Goal: Task Accomplishment & Management: Contribute content

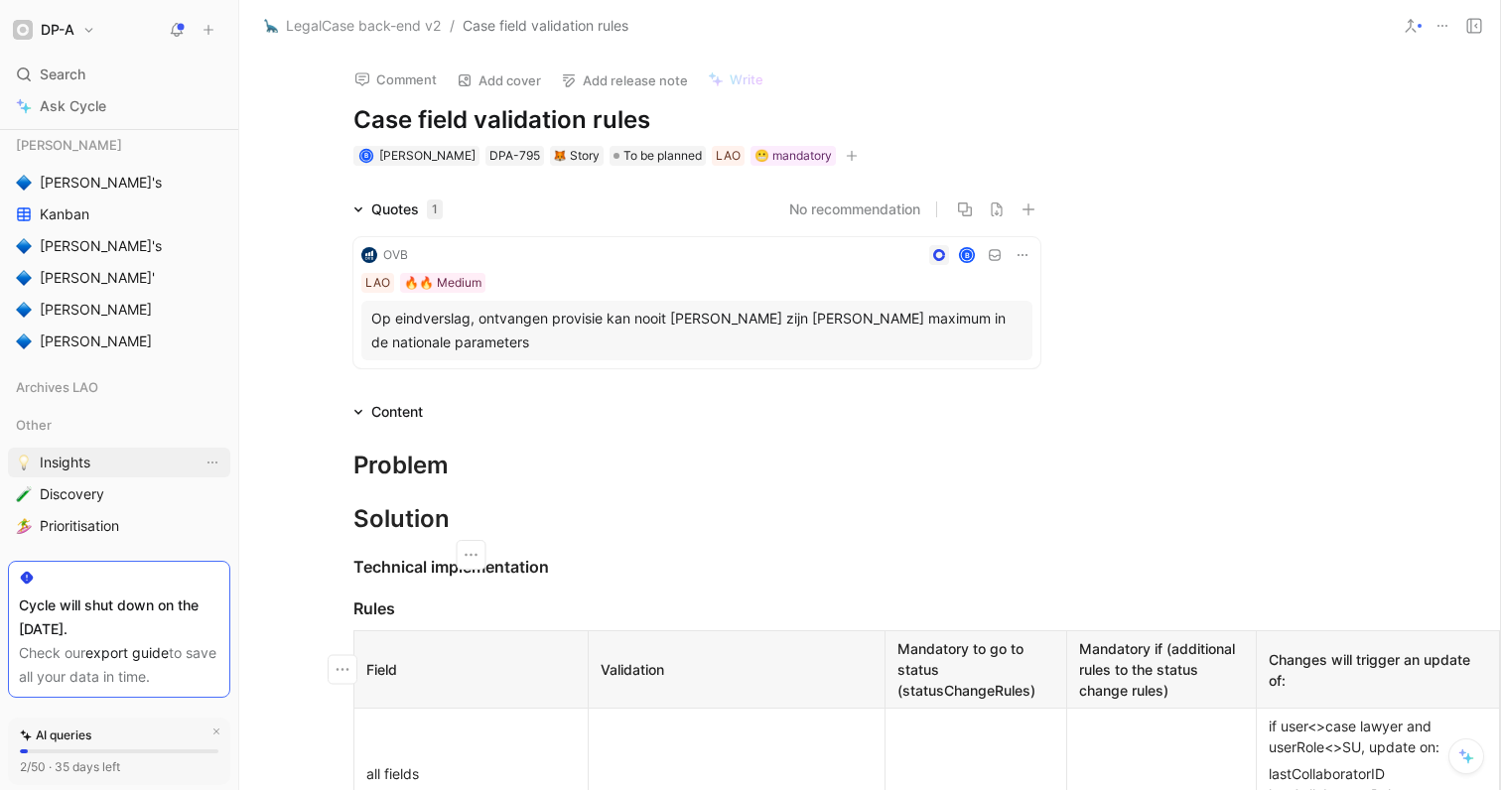
scroll to position [729, 0]
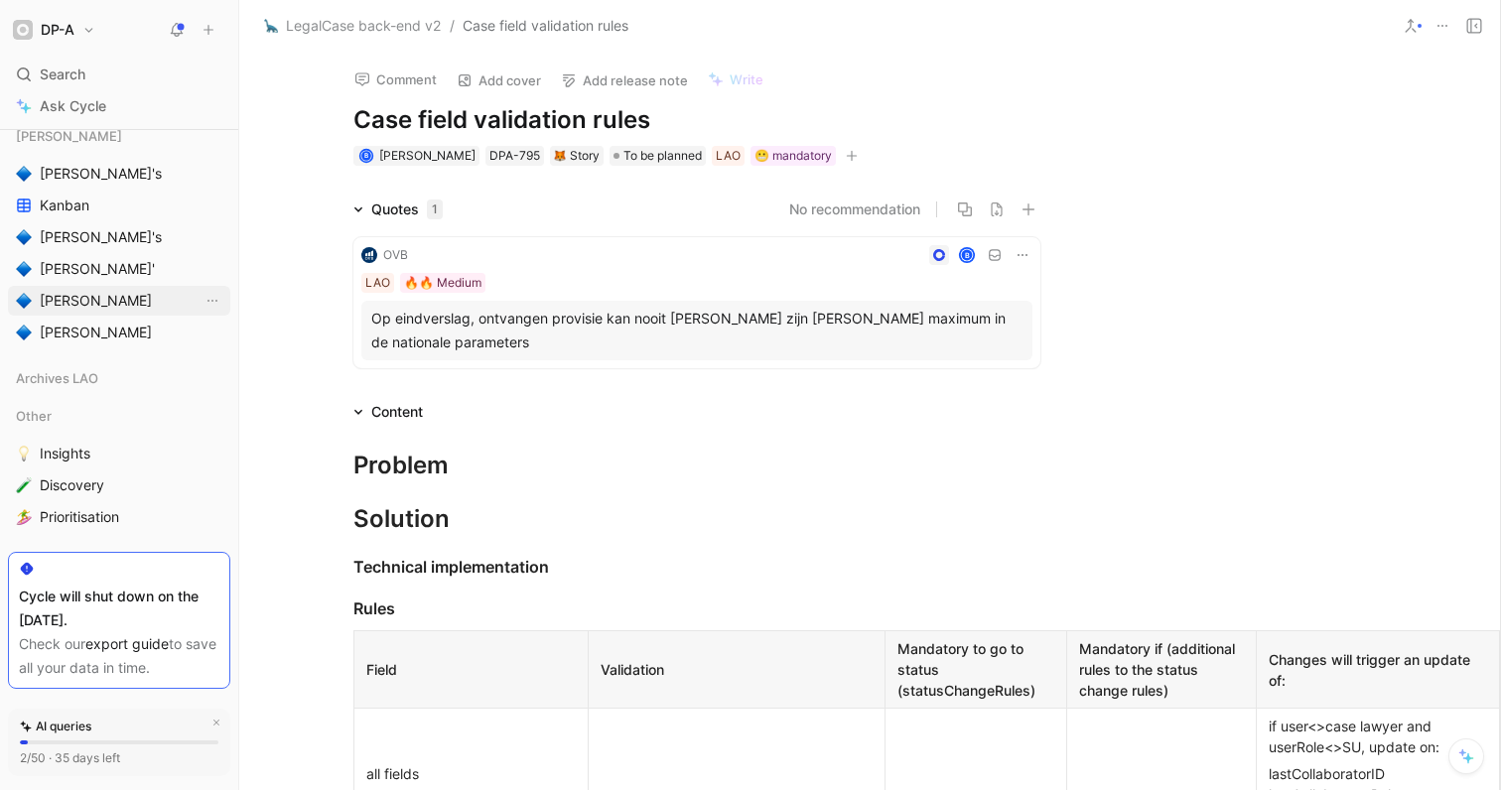
click at [70, 301] on span "[PERSON_NAME]" at bounding box center [96, 301] width 112 height 20
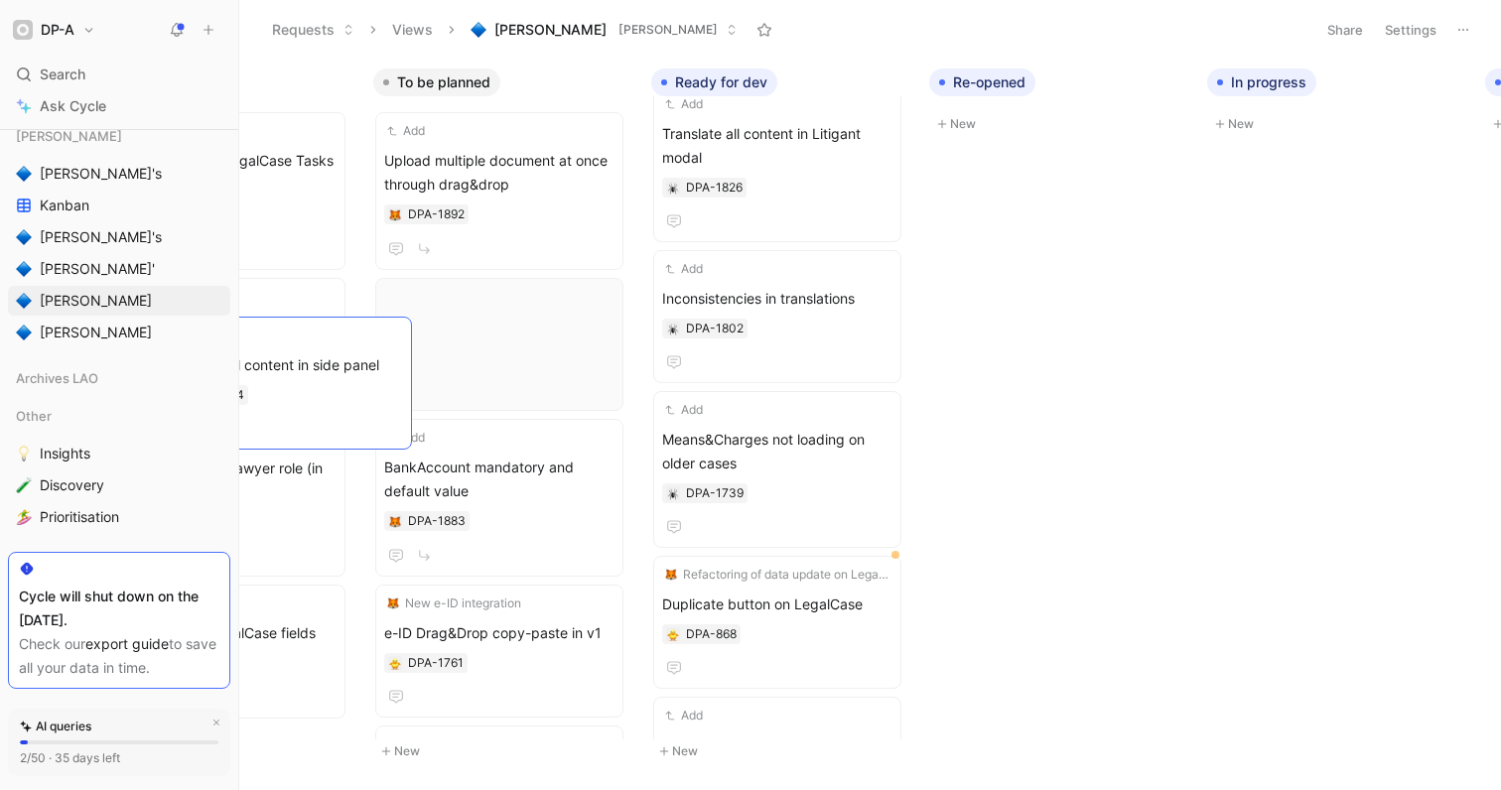
scroll to position [0, 446]
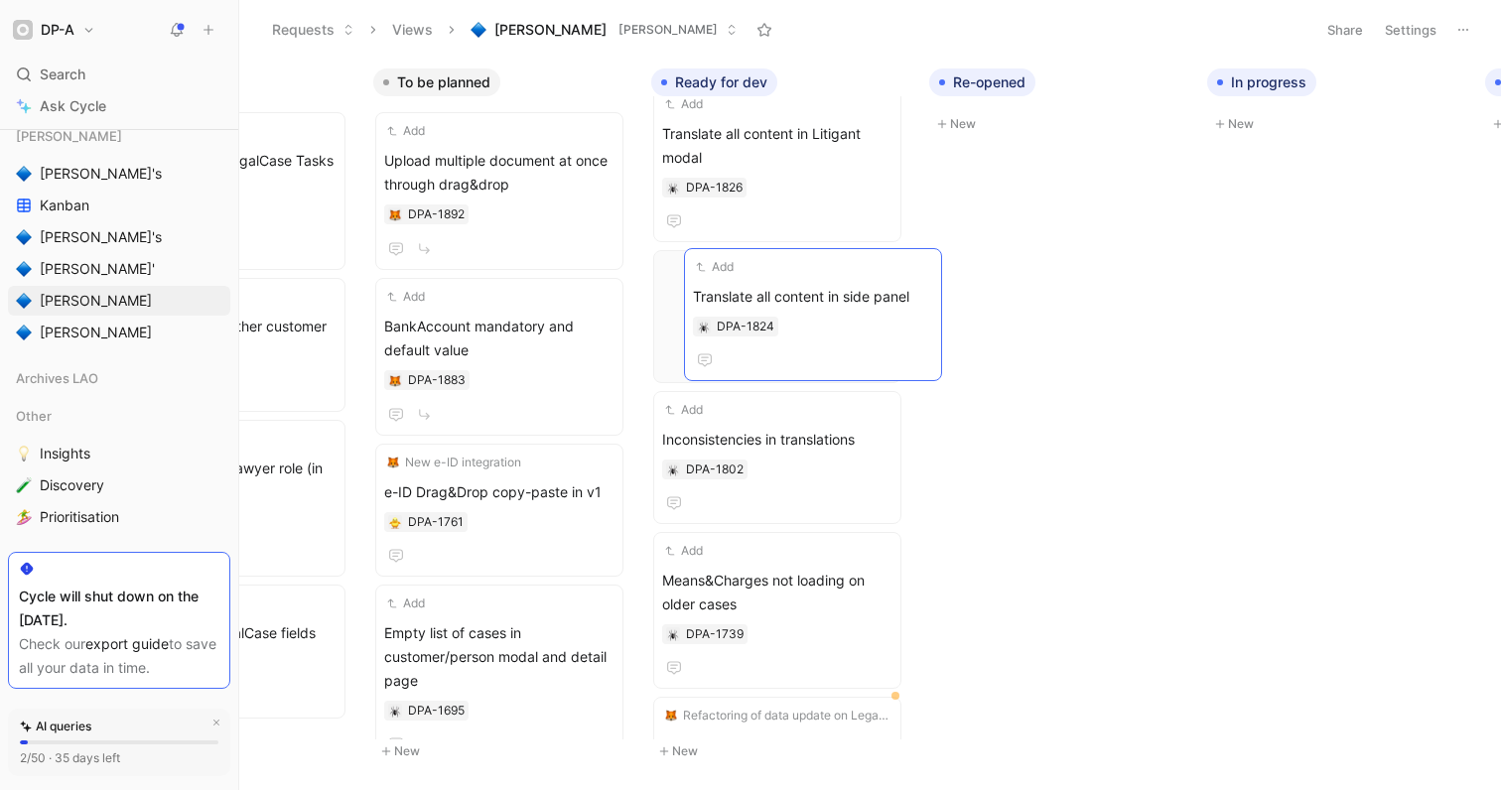
drag, startPoint x: 507, startPoint y: 342, endPoint x: 784, endPoint y: 340, distance: 276.9
click at [886, 270] on icon "button" at bounding box center [880, 271] width 16 height 16
click at [772, 294] on span "Translate all content in side panel" at bounding box center [777, 299] width 230 height 24
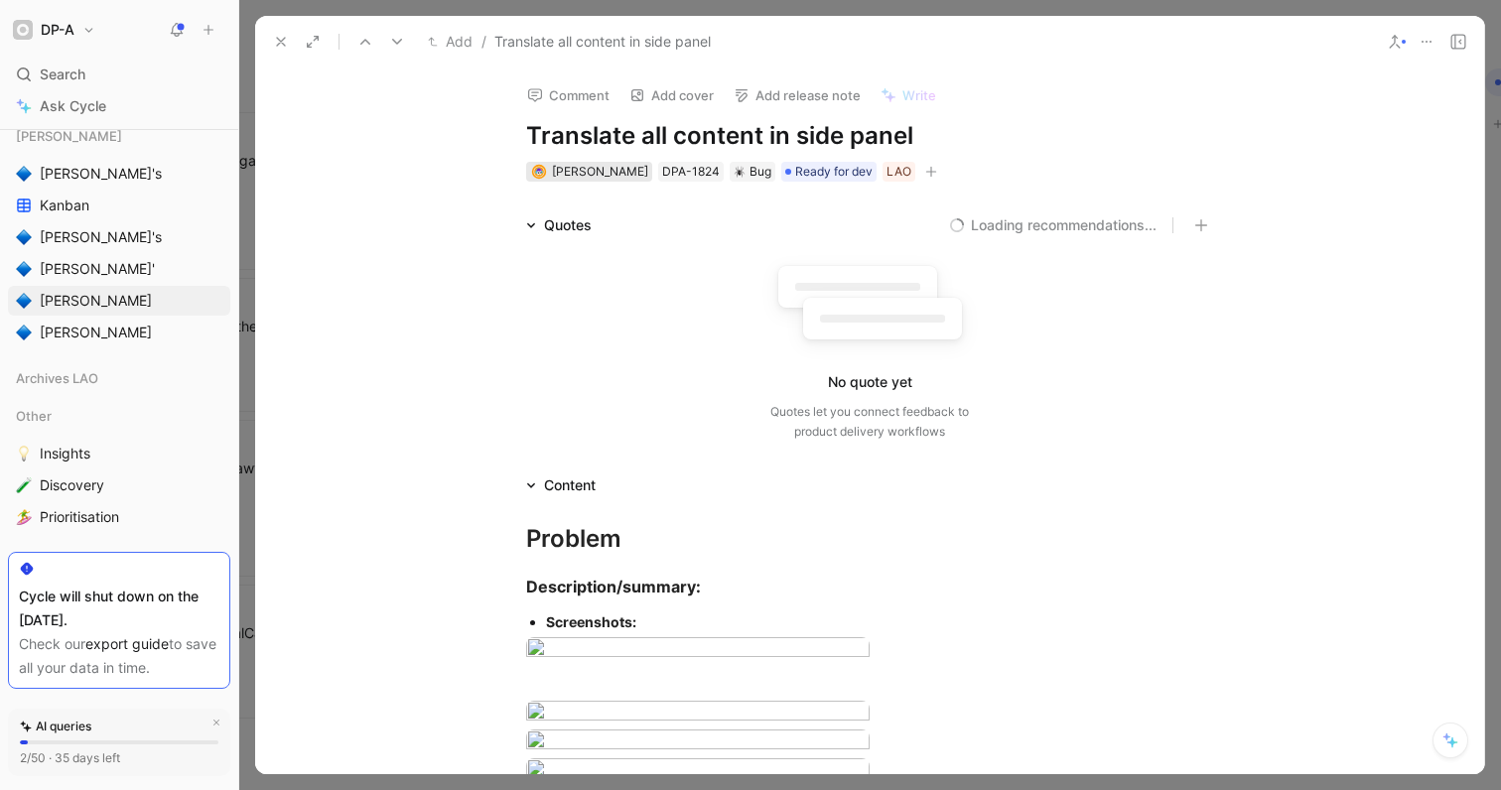
click at [636, 172] on span "[PERSON_NAME]" at bounding box center [600, 171] width 96 height 15
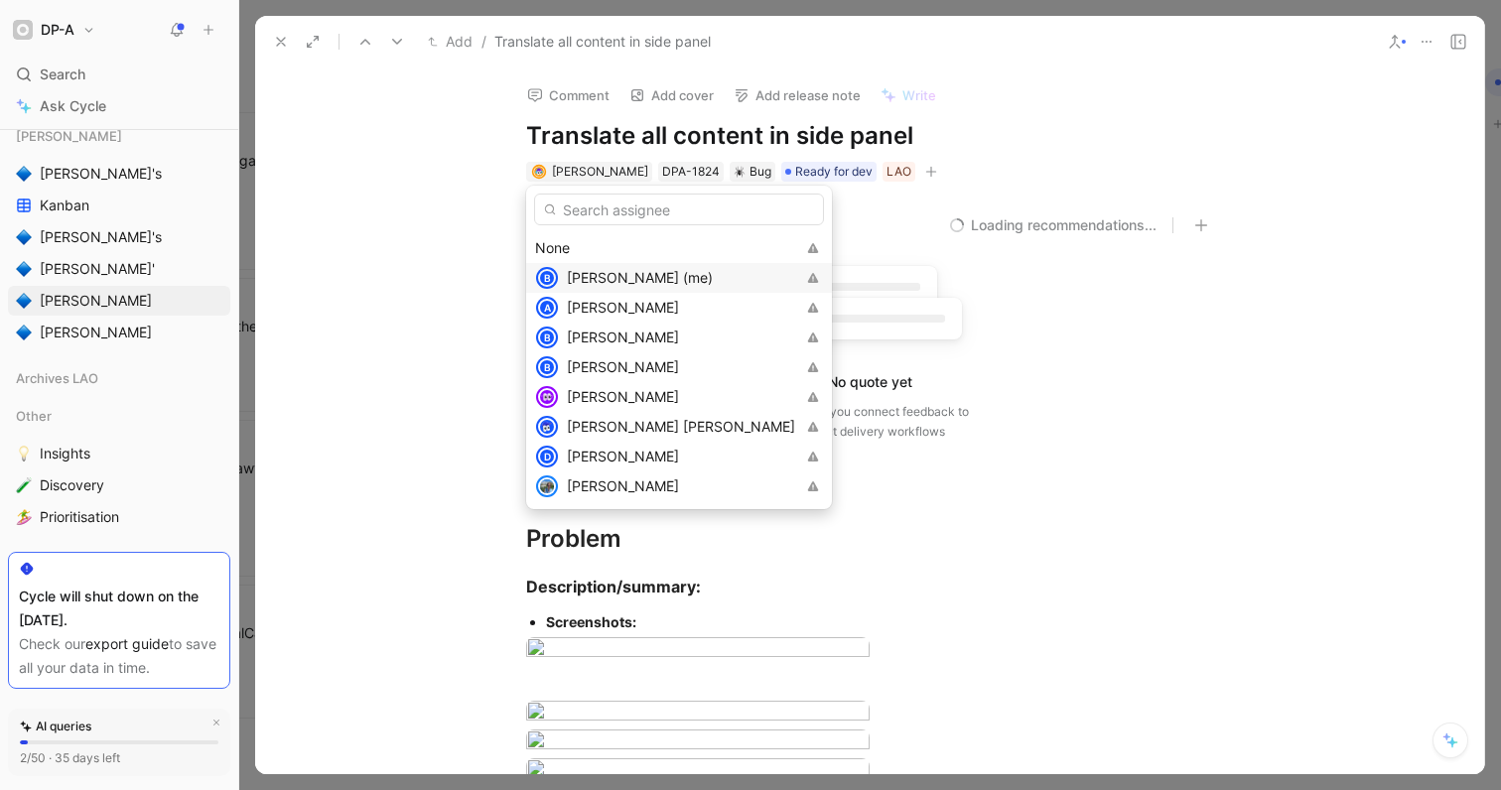
click at [637, 276] on span "[PERSON_NAME] (me)" at bounding box center [640, 277] width 146 height 17
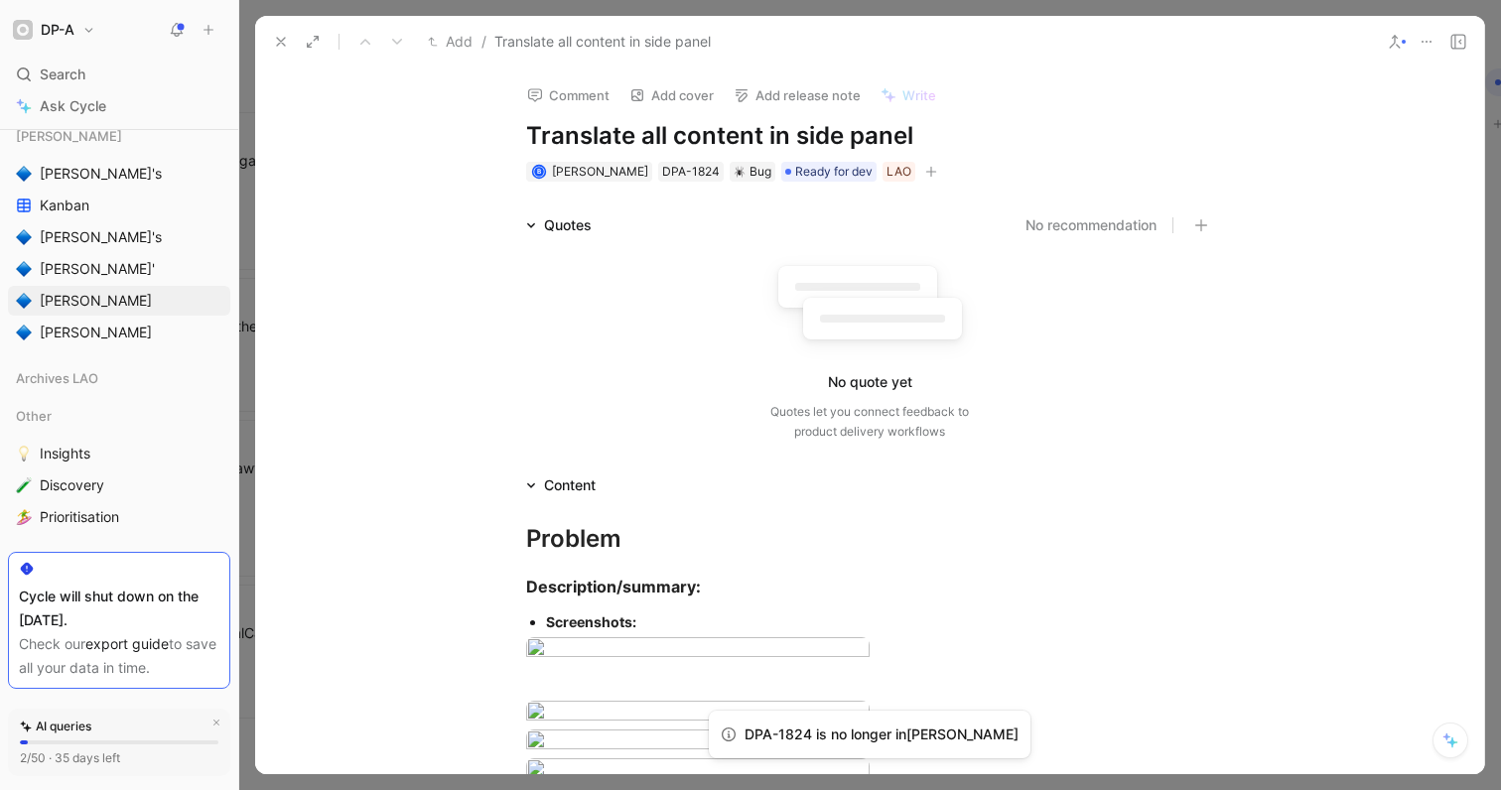
click at [273, 43] on icon at bounding box center [281, 42] width 16 height 16
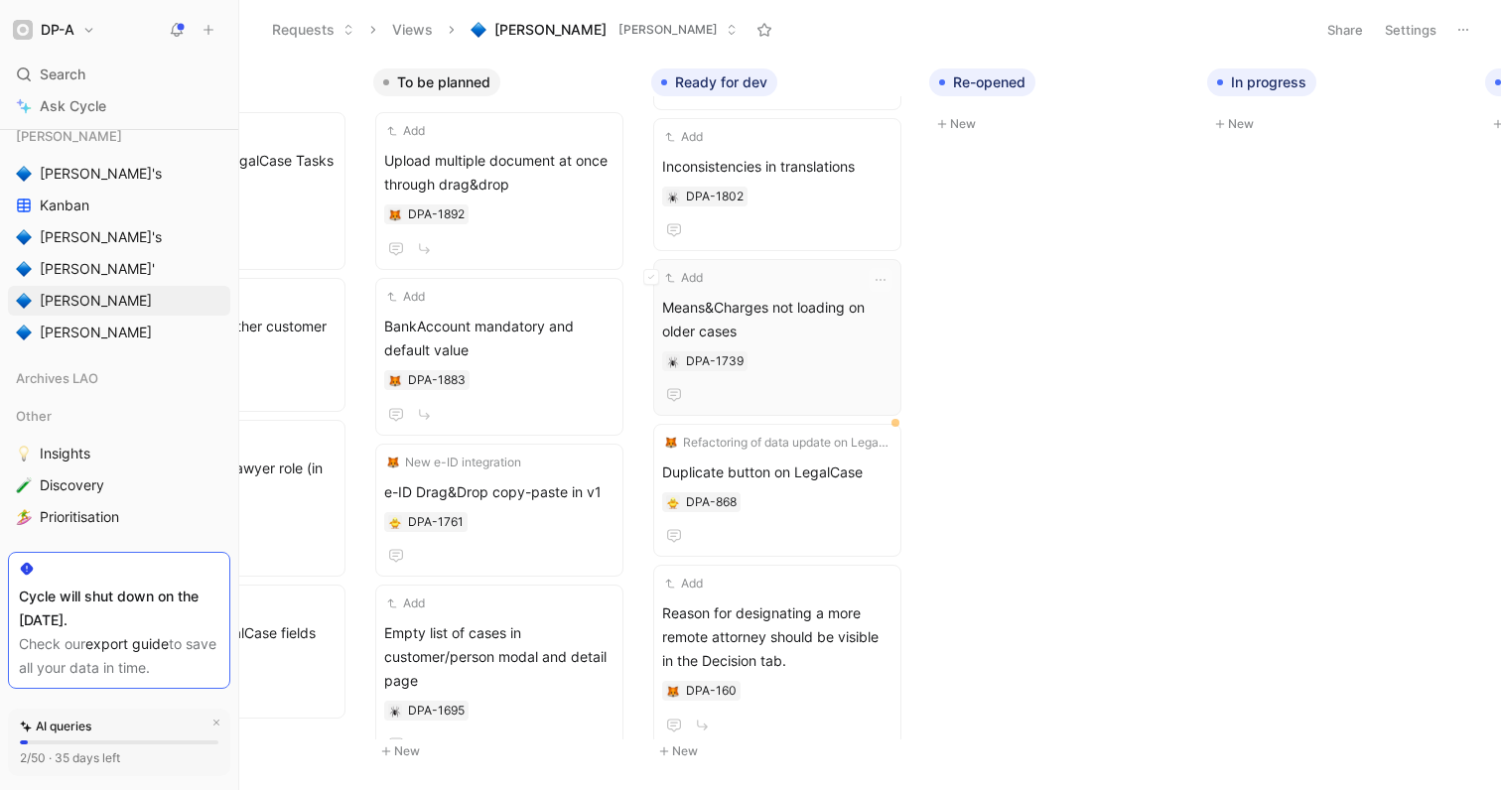
scroll to position [455, 0]
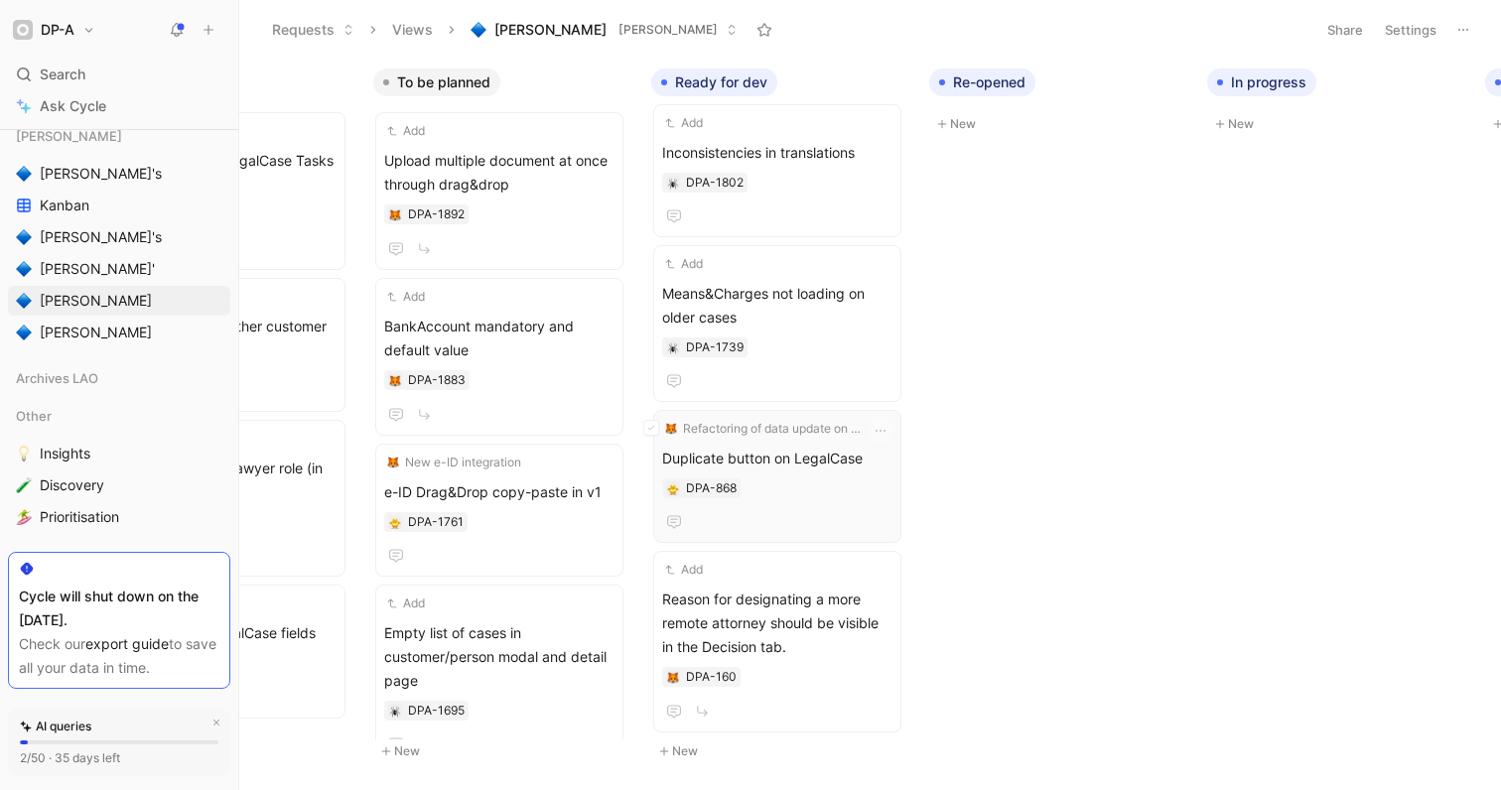
click at [818, 475] on div "Duplicate button on LegalCase DPA-868" at bounding box center [777, 490] width 230 height 87
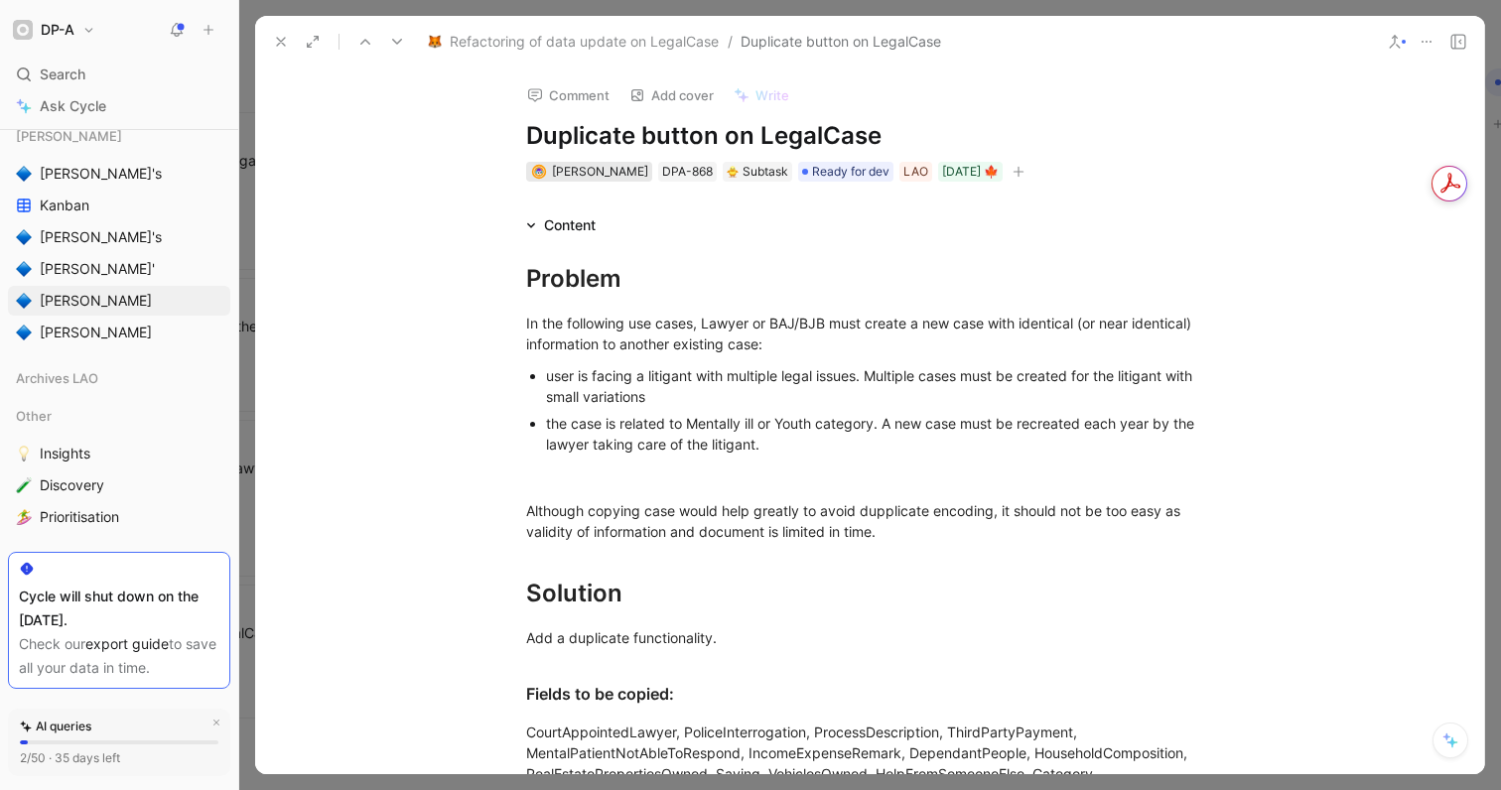
click at [627, 173] on span "[PERSON_NAME]" at bounding box center [600, 171] width 96 height 15
click at [621, 164] on span "[PERSON_NAME]" at bounding box center [600, 171] width 96 height 15
click at [872, 173] on span "Ready for dev" at bounding box center [850, 172] width 77 height 20
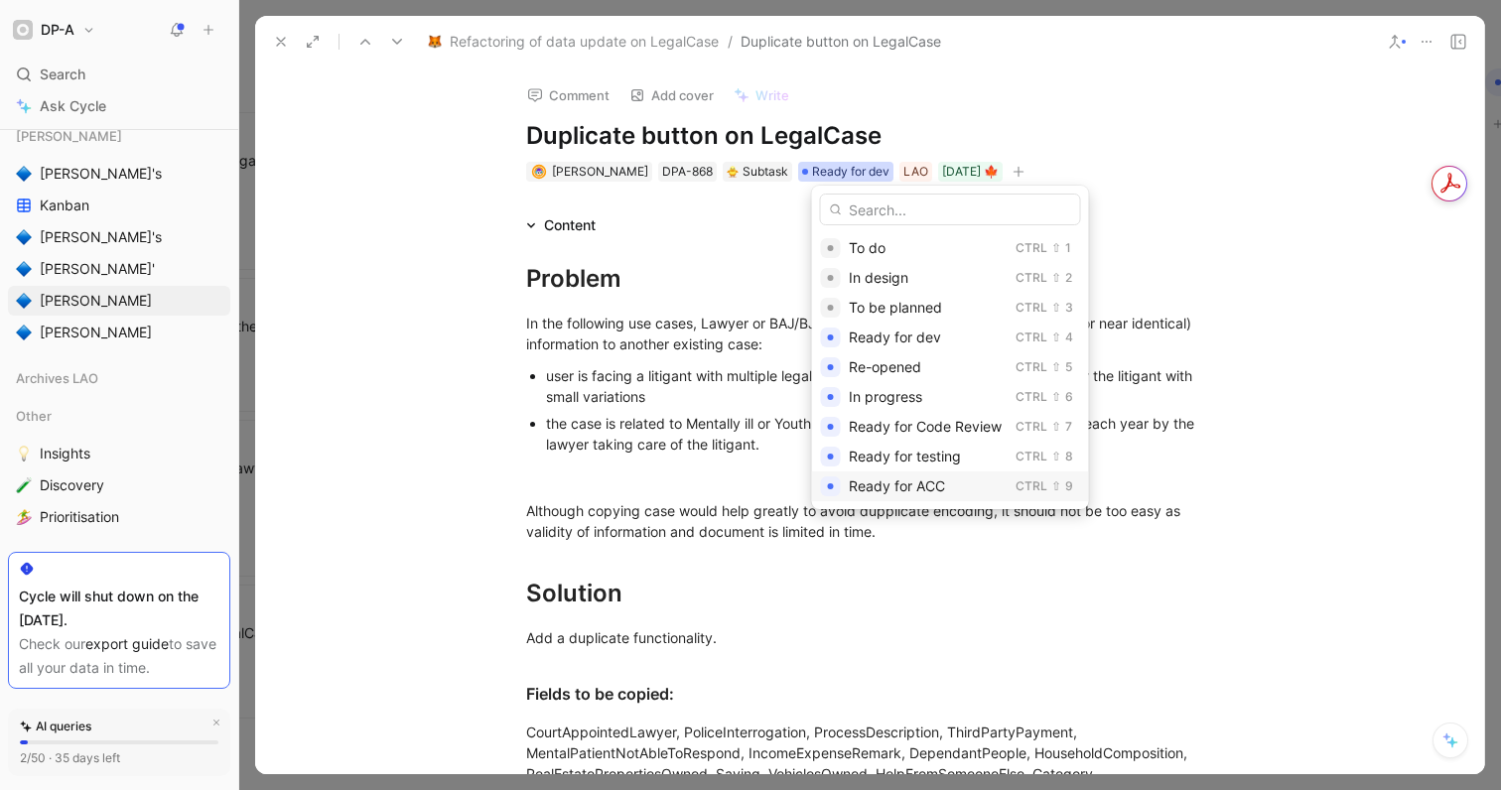
click at [963, 483] on div "Ready for ACC" at bounding box center [928, 486] width 159 height 24
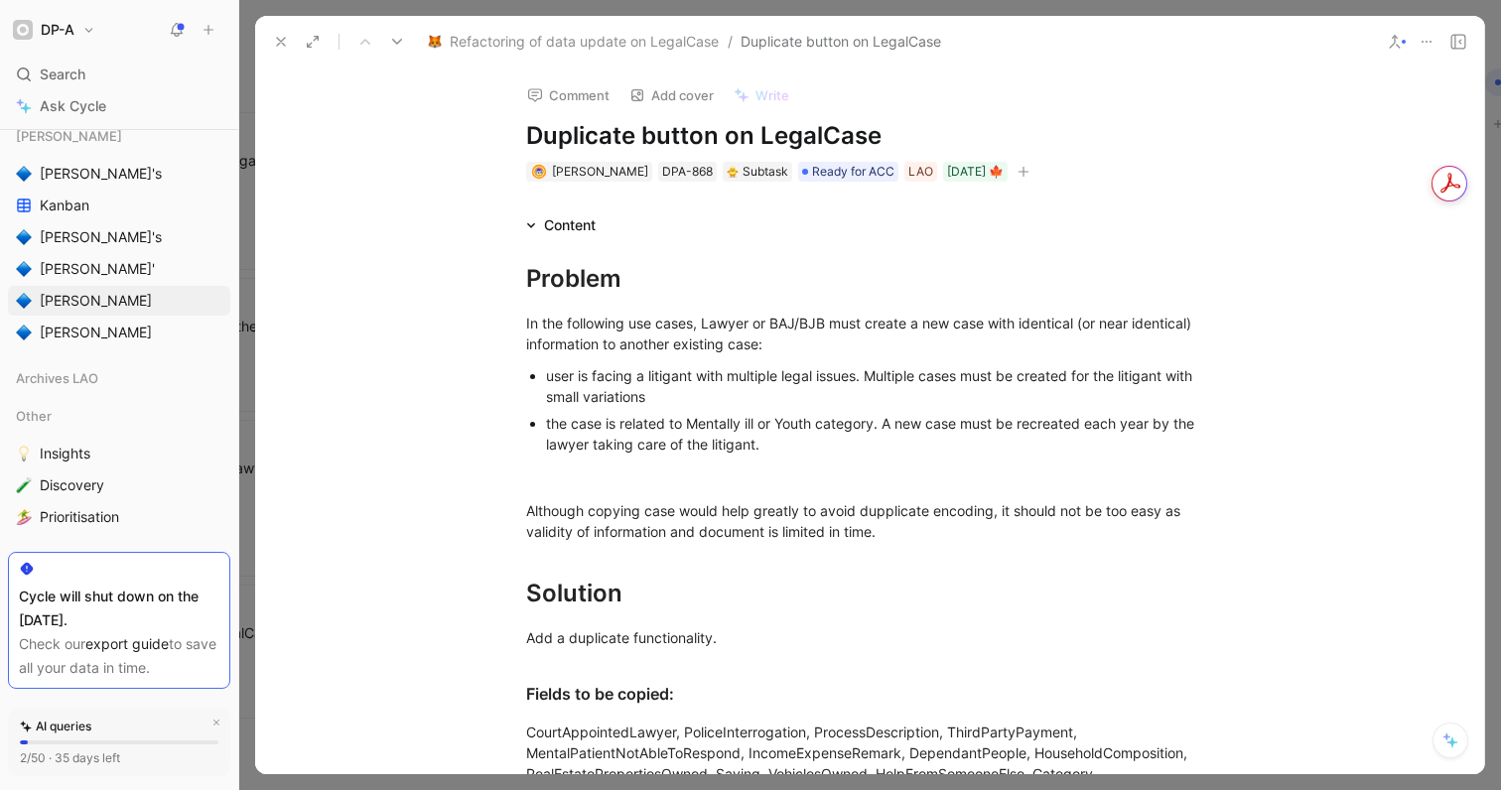
scroll to position [314, 0]
click at [276, 45] on icon at bounding box center [281, 42] width 16 height 16
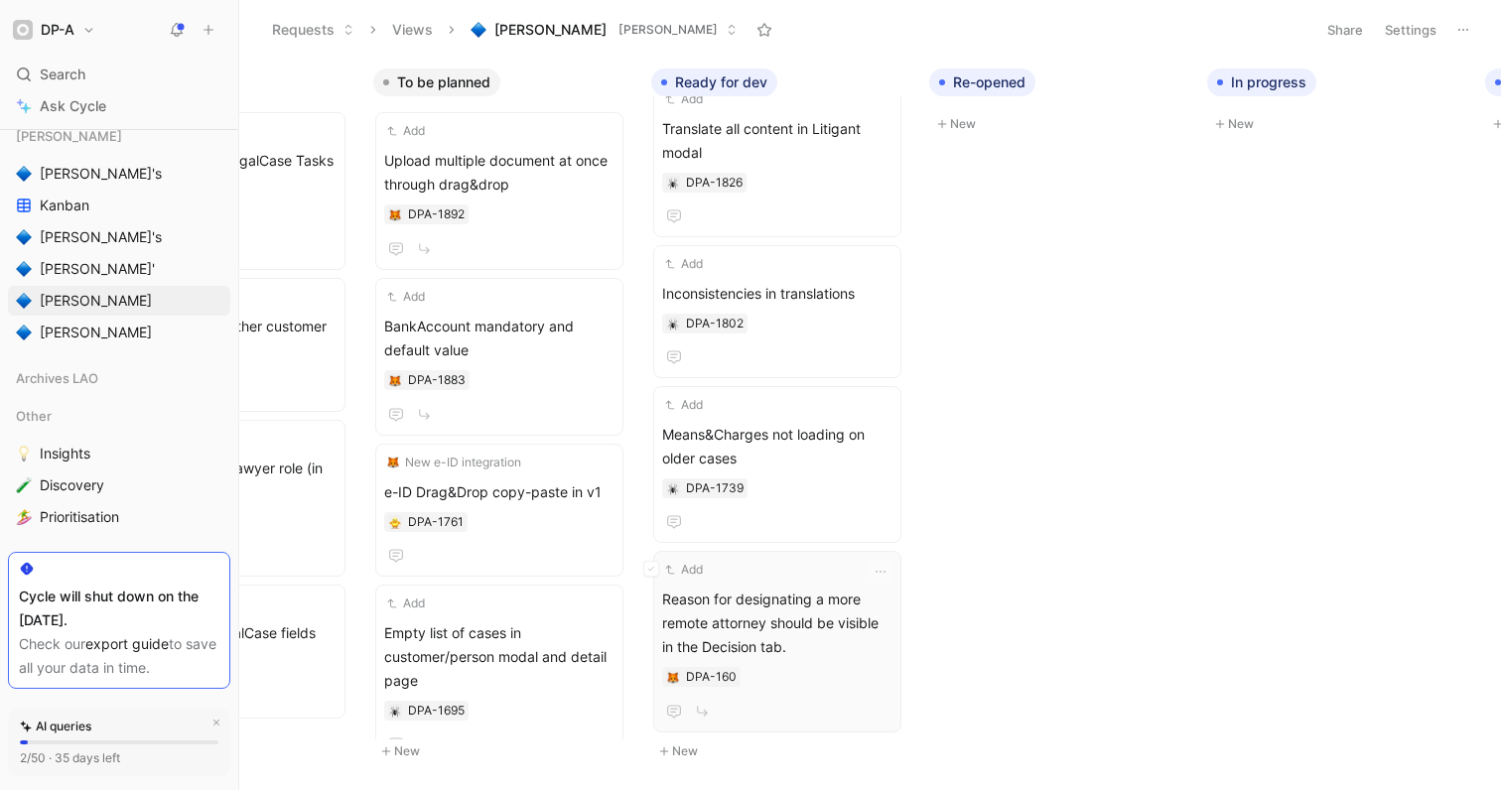
click at [805, 627] on span "Reason for designating a more remote attorney should be visible in the Decision…" at bounding box center [777, 623] width 230 height 71
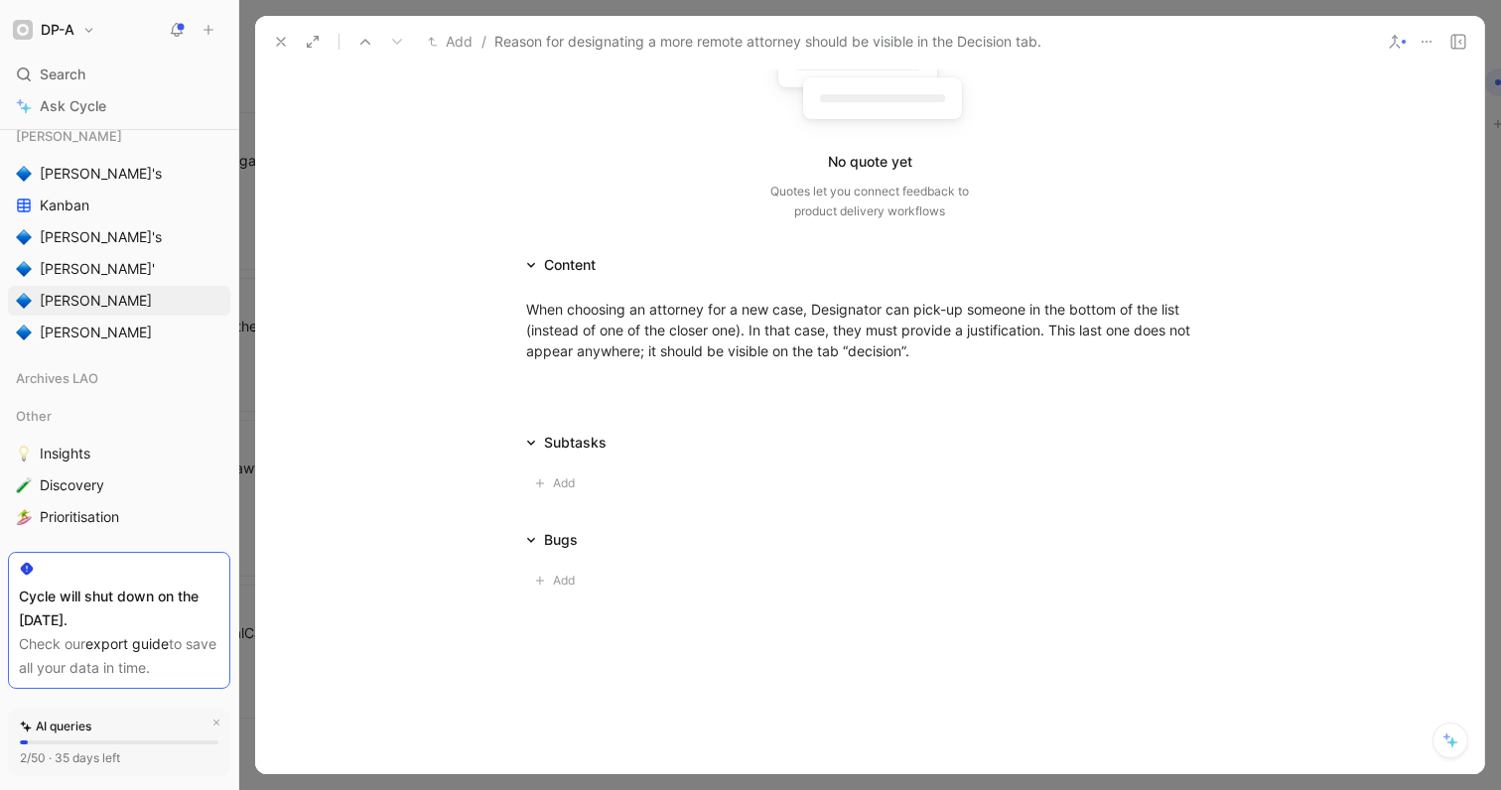
scroll to position [270, 0]
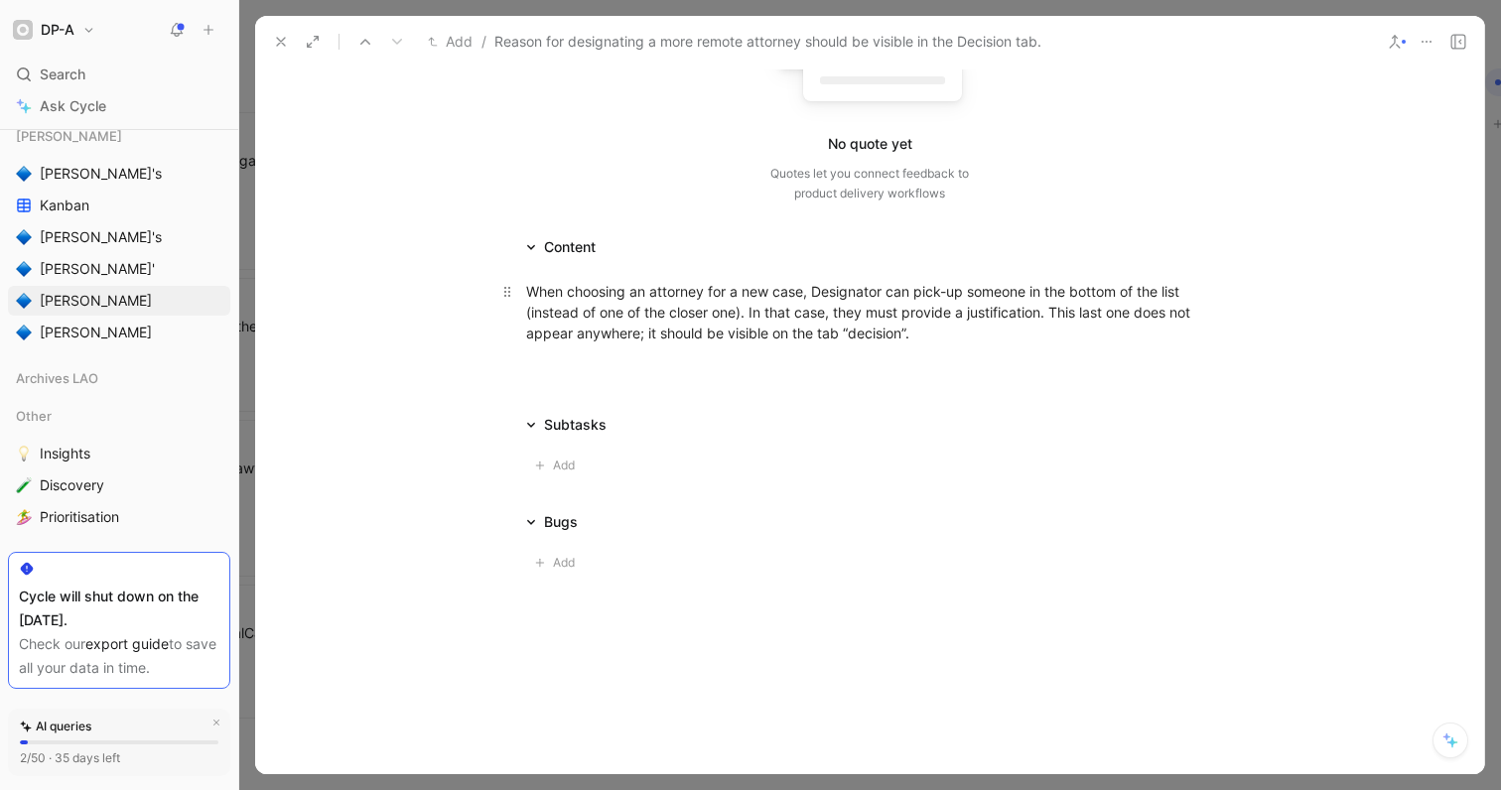
click at [954, 347] on p "When choosing an attorney for a new case, Designator can pick-up someone in the…" at bounding box center [869, 312] width 762 height 74
click at [614, 446] on div at bounding box center [869, 447] width 1229 height 24
click at [854, 401] on div "Only display it when case source is LAO or 3rd" at bounding box center [869, 402] width 687 height 21
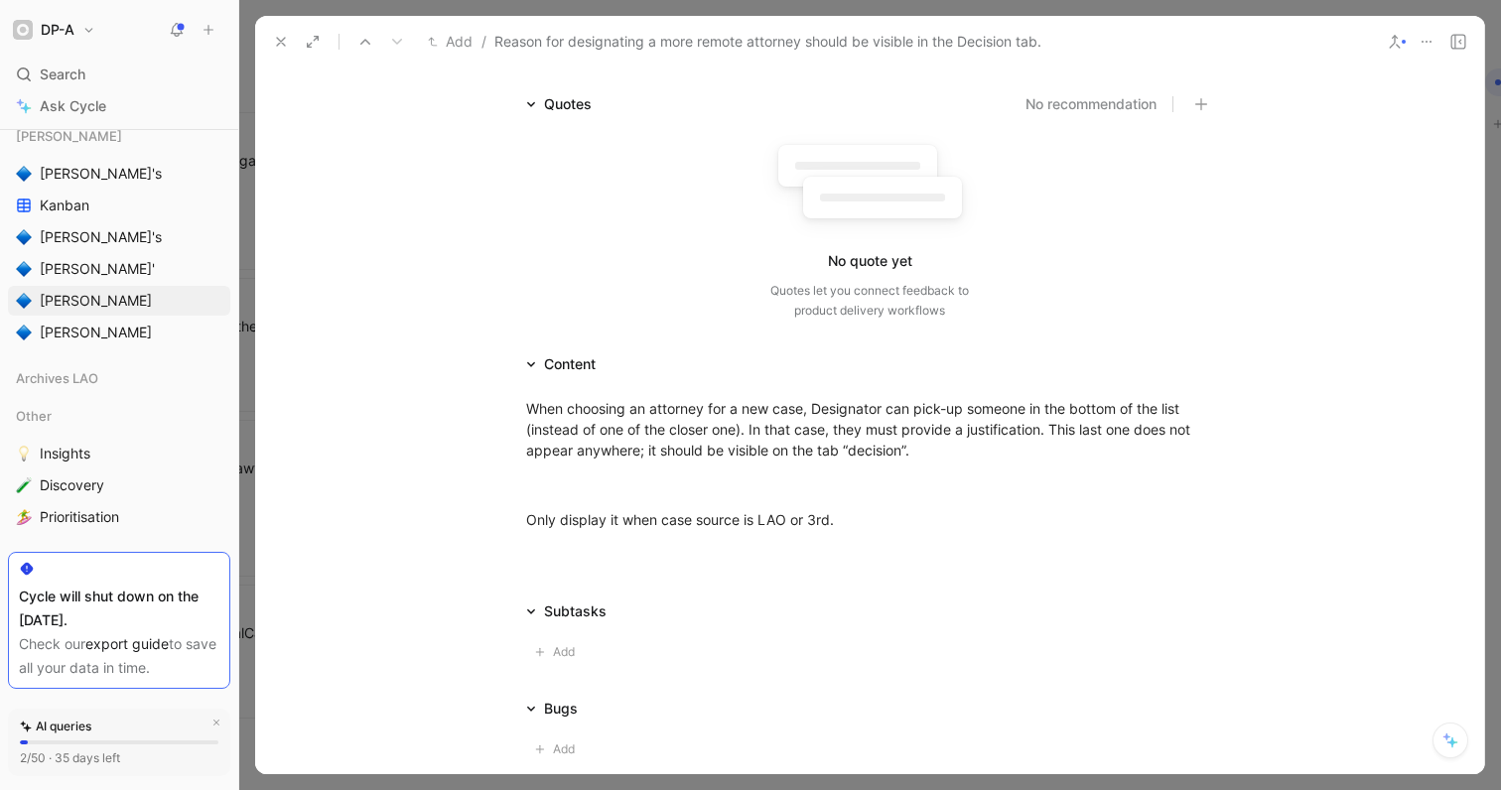
scroll to position [0, 0]
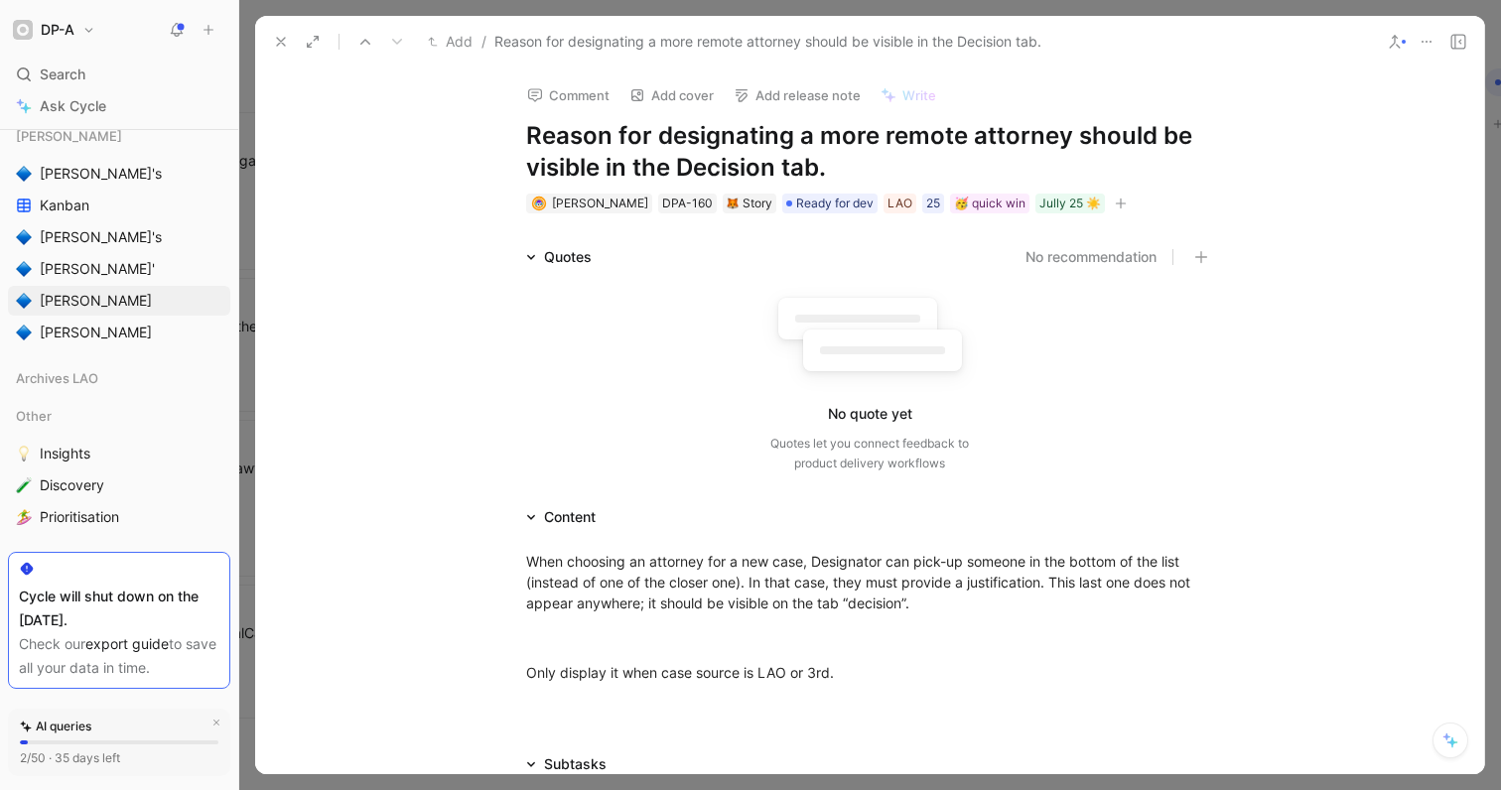
click at [277, 43] on icon at bounding box center [281, 42] width 16 height 16
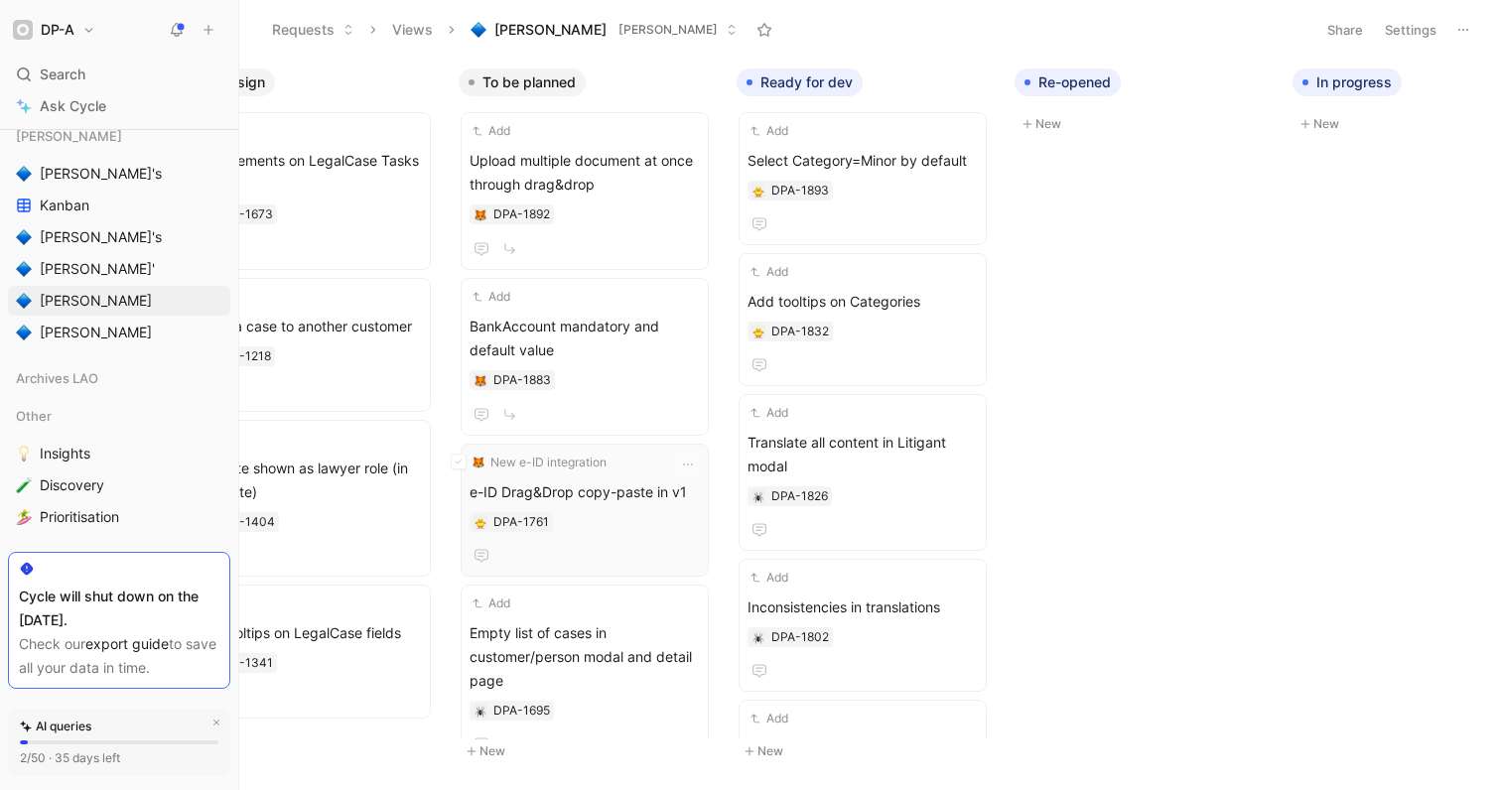
scroll to position [0, 344]
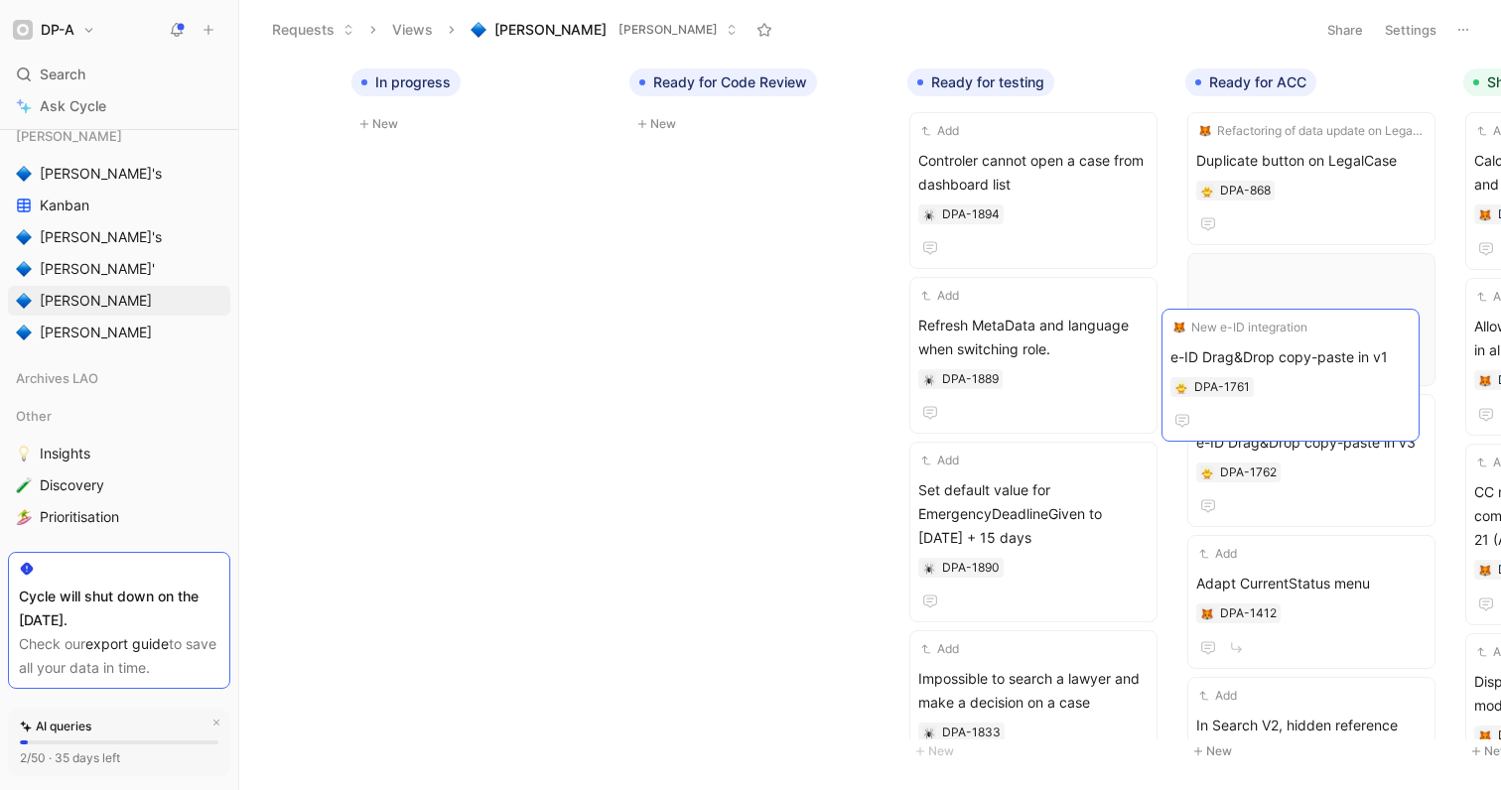
drag, startPoint x: 589, startPoint y: 491, endPoint x: 1277, endPoint y: 353, distance: 702.5
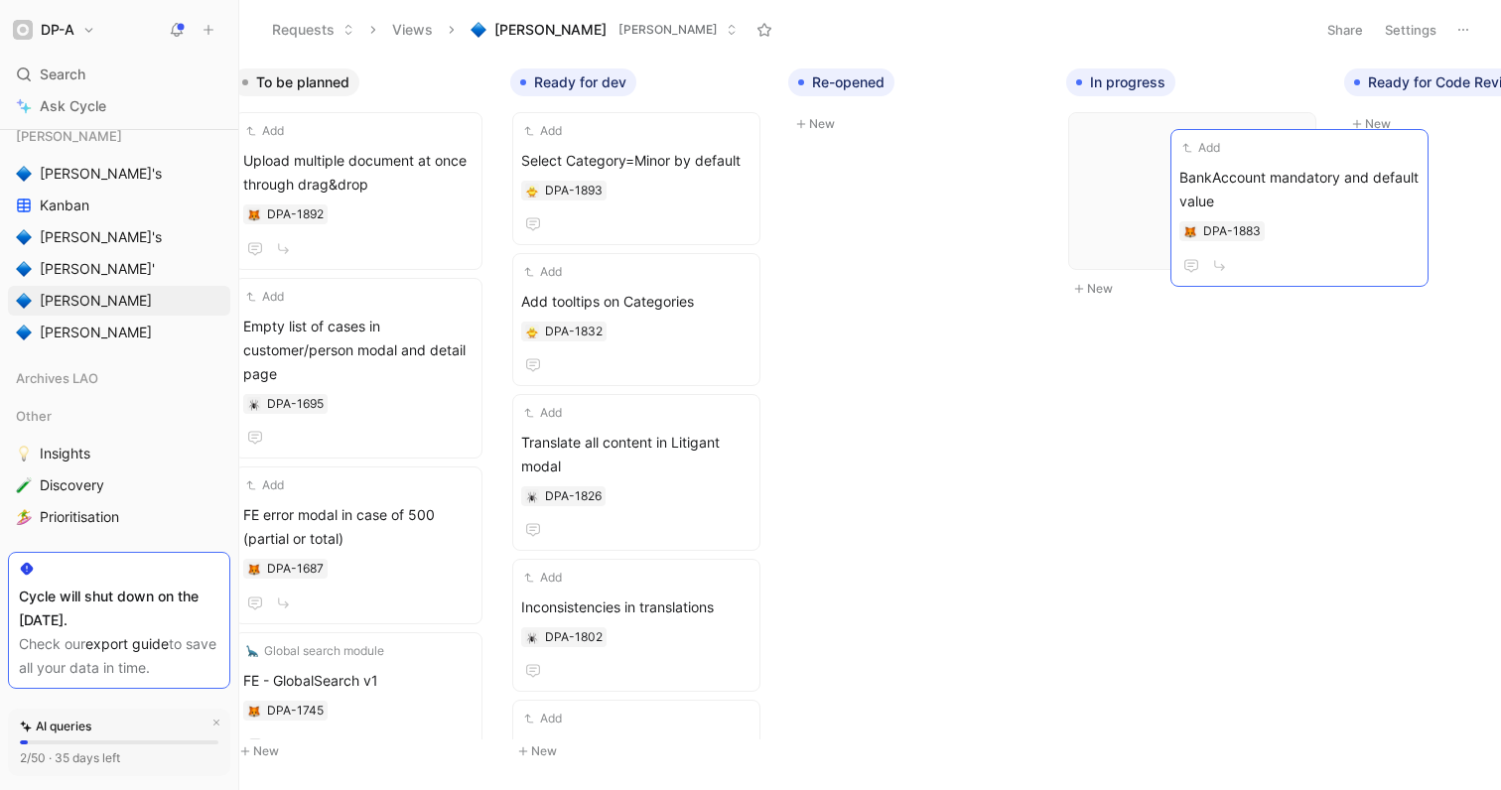
scroll to position [0, 590]
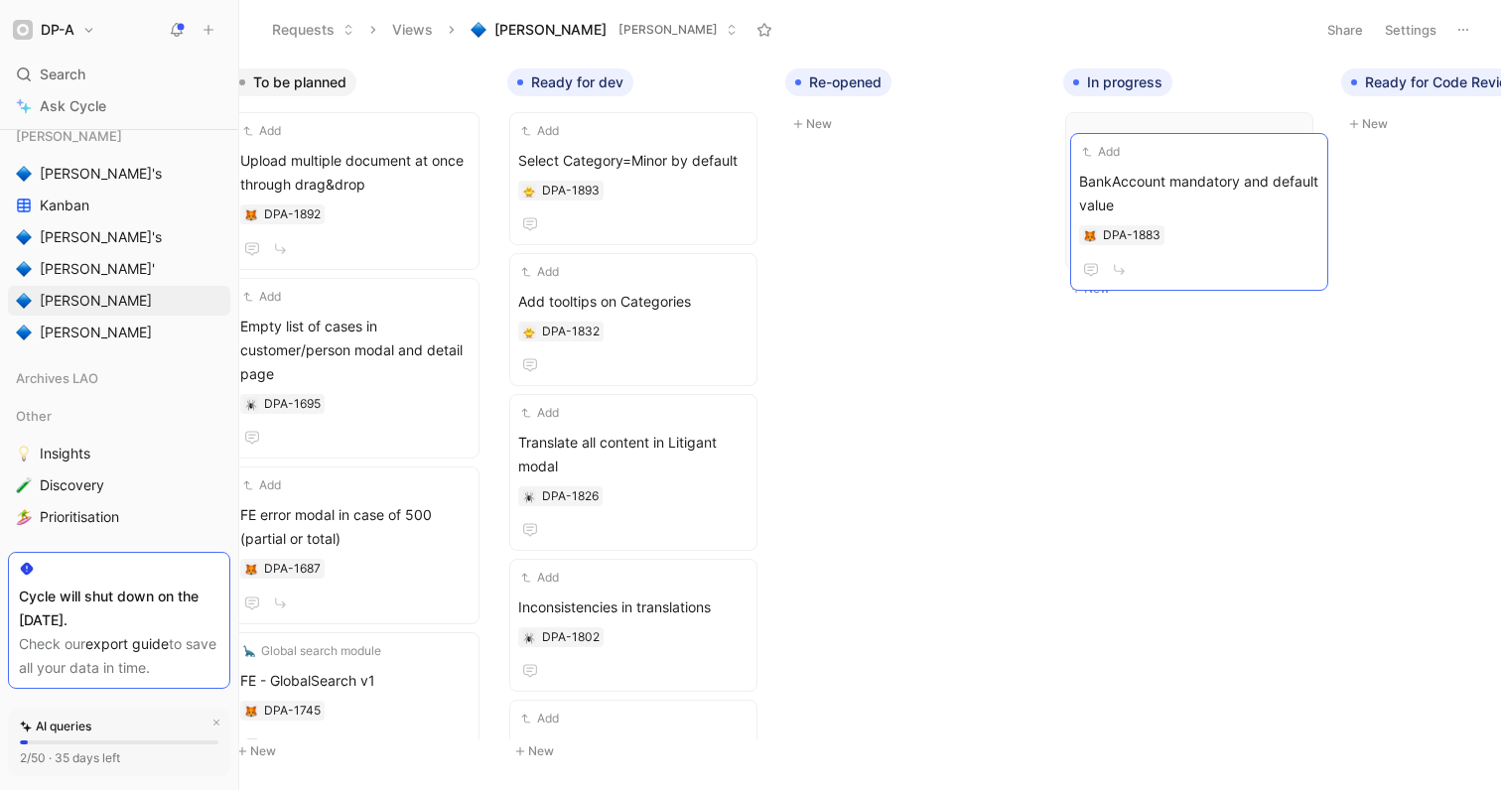
drag, startPoint x: 506, startPoint y: 336, endPoint x: 1154, endPoint y: 192, distance: 664.1
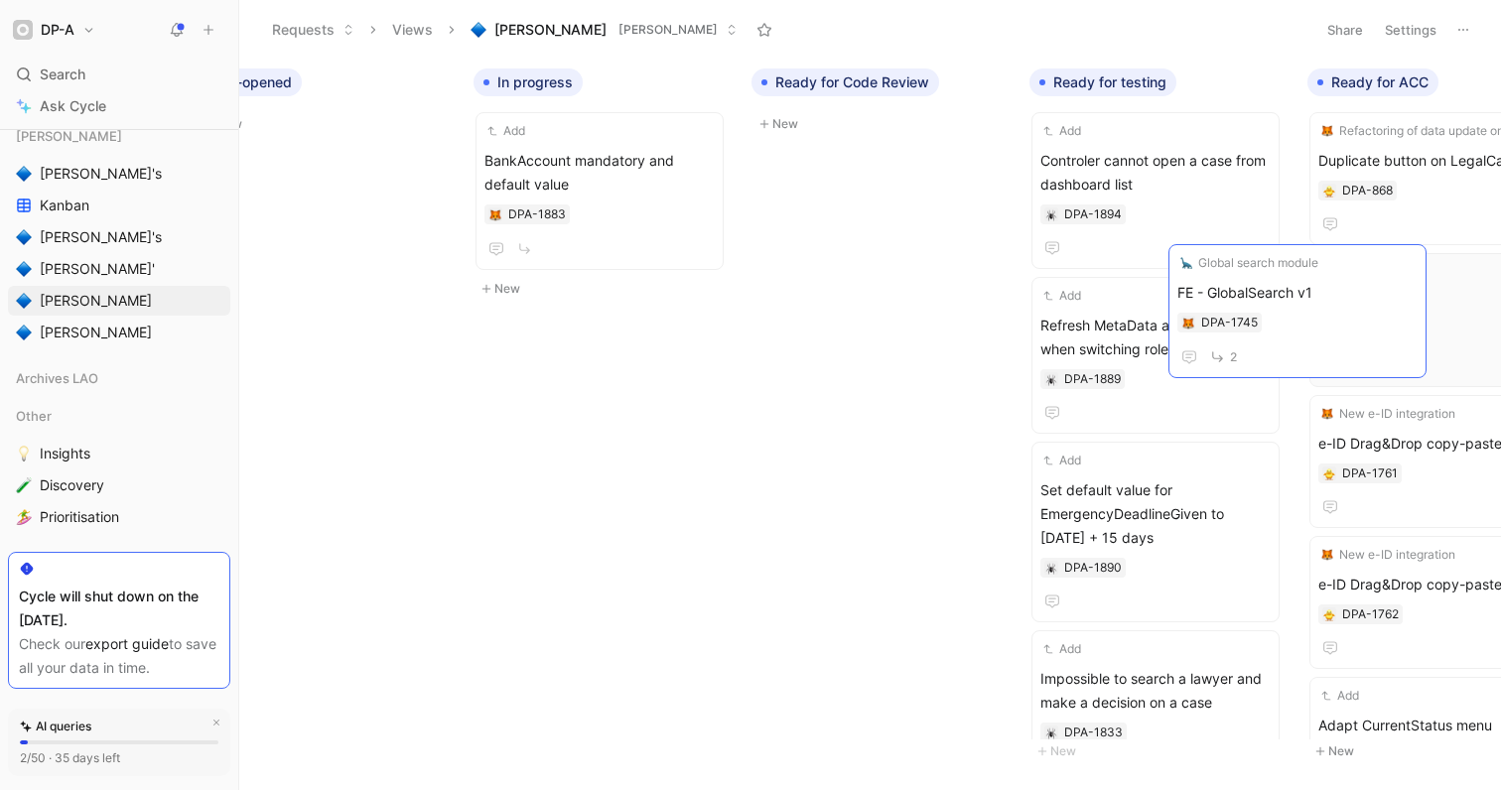
scroll to position [0, 1182]
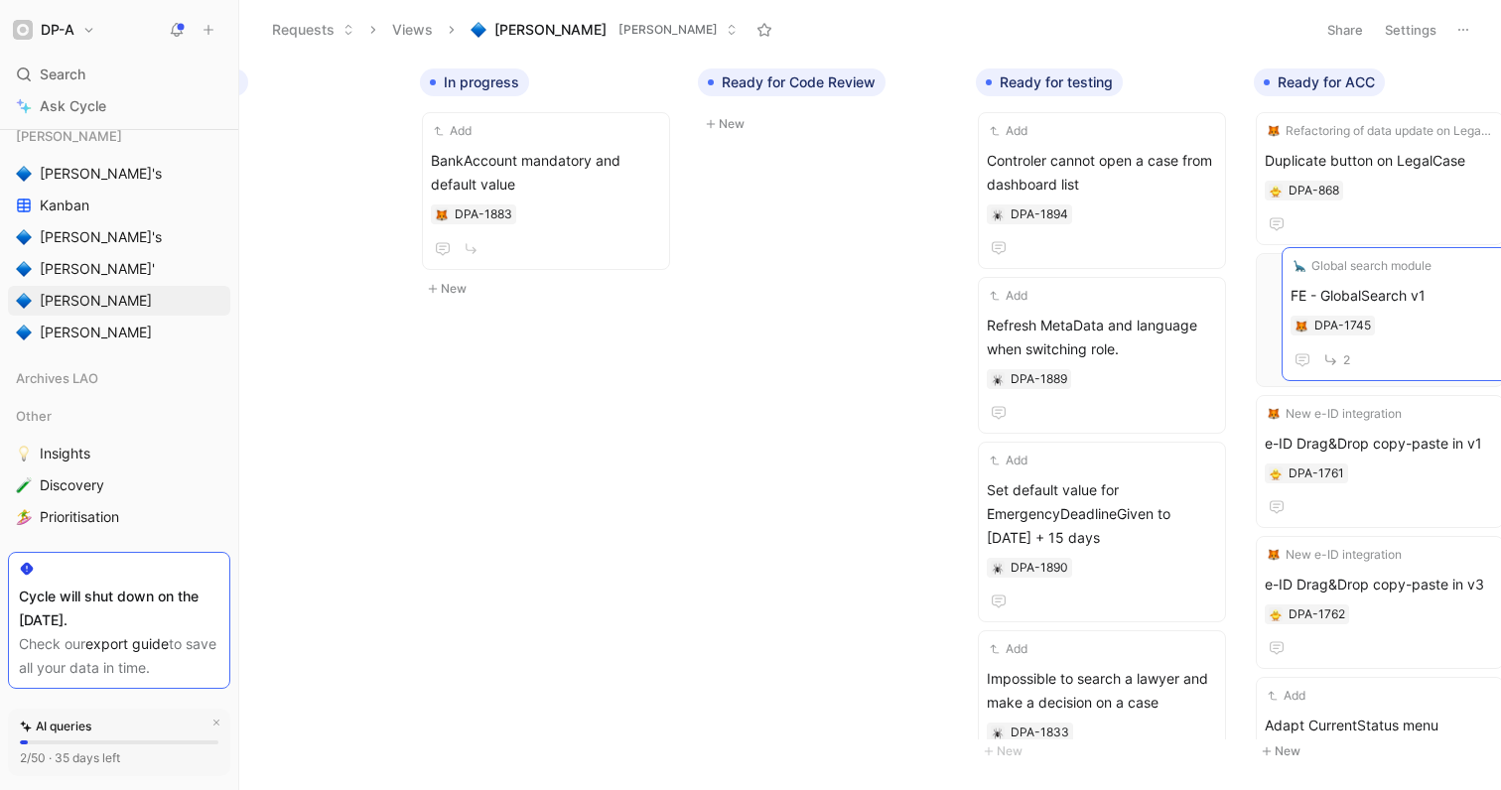
drag, startPoint x: 456, startPoint y: 256, endPoint x: 1347, endPoint y: 283, distance: 891.6
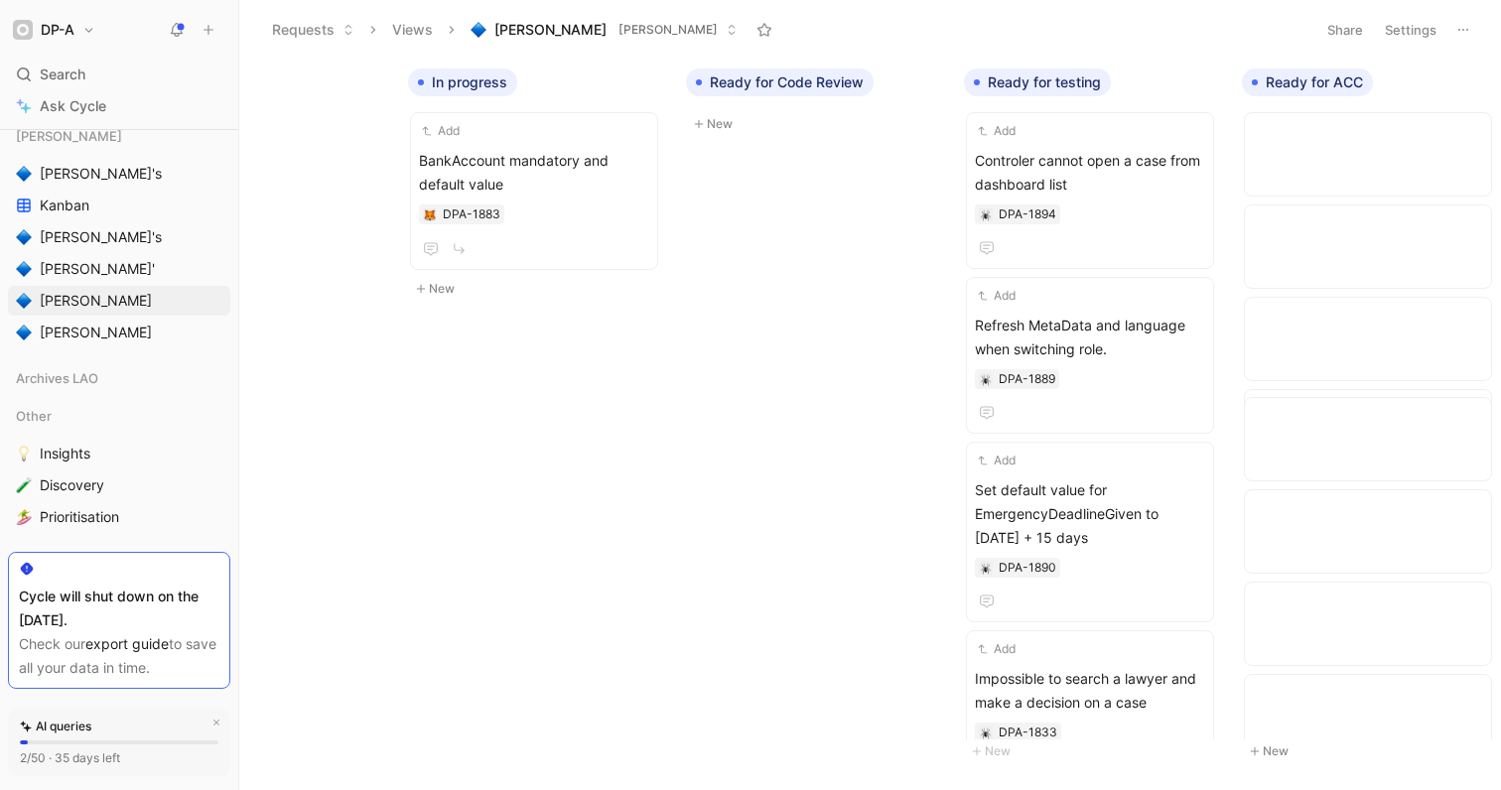
scroll to position [0, 0]
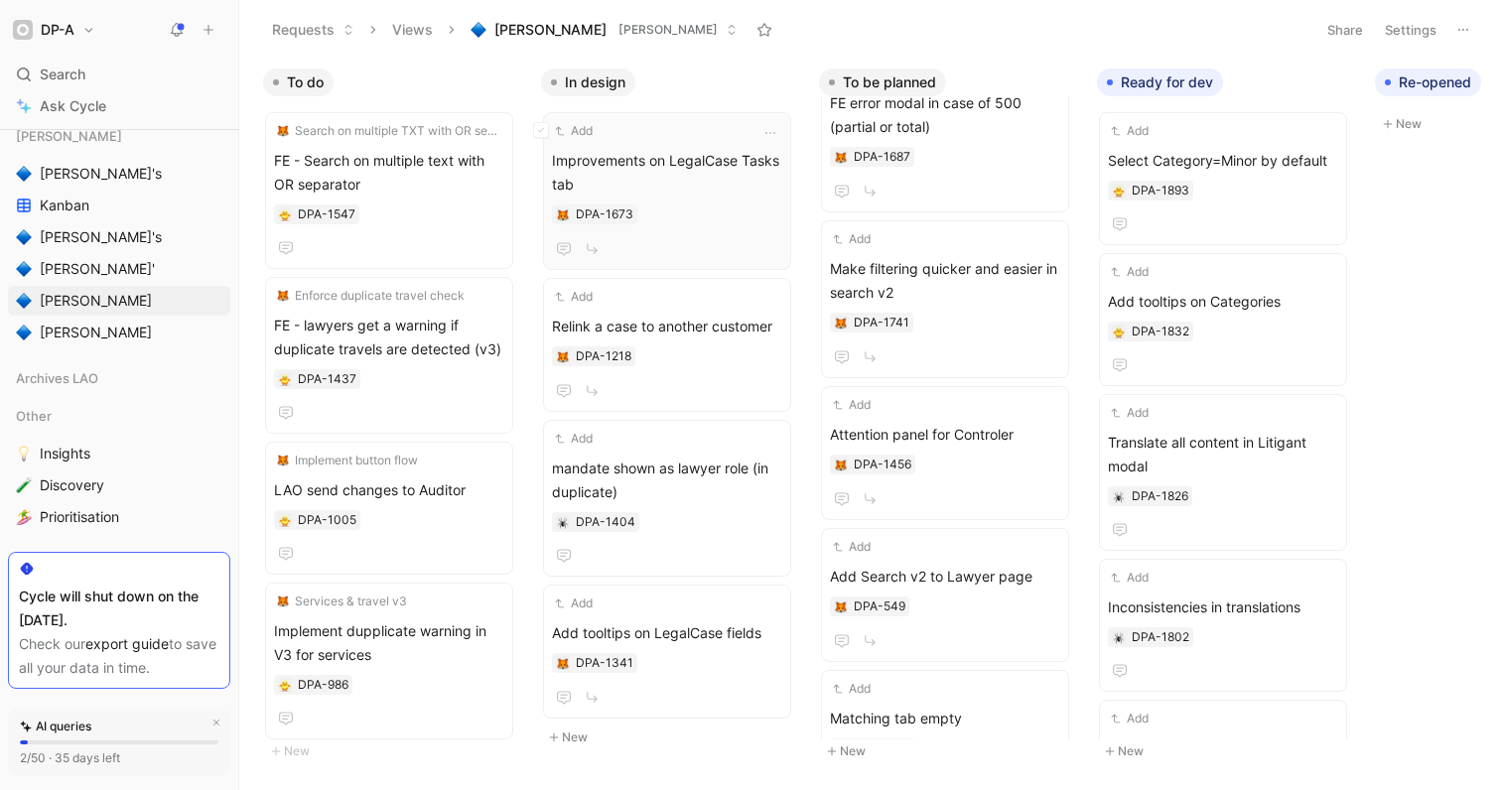
click at [714, 193] on span "Improvements on LegalCase Tasks tab" at bounding box center [667, 173] width 230 height 48
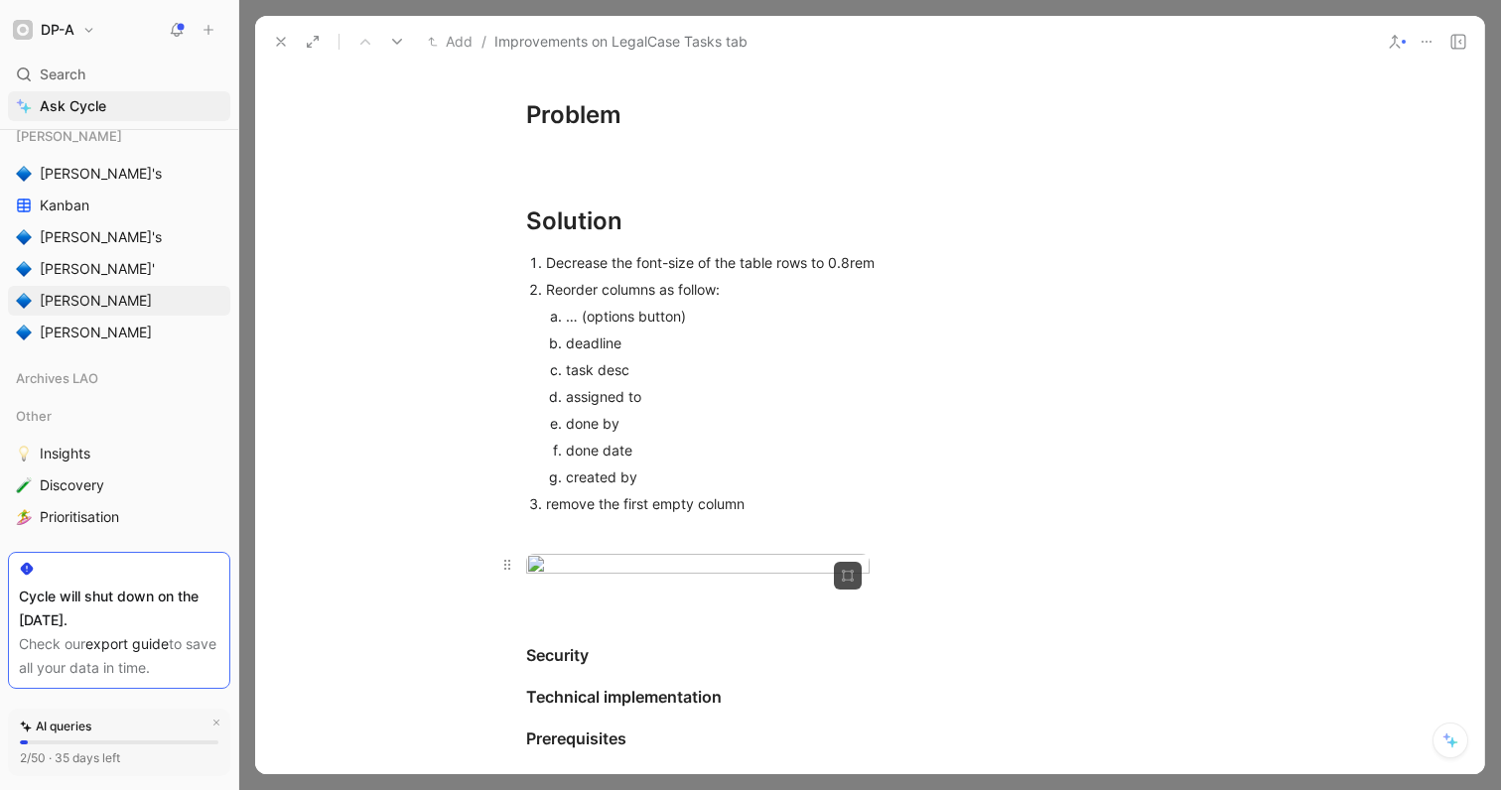
scroll to position [406, 0]
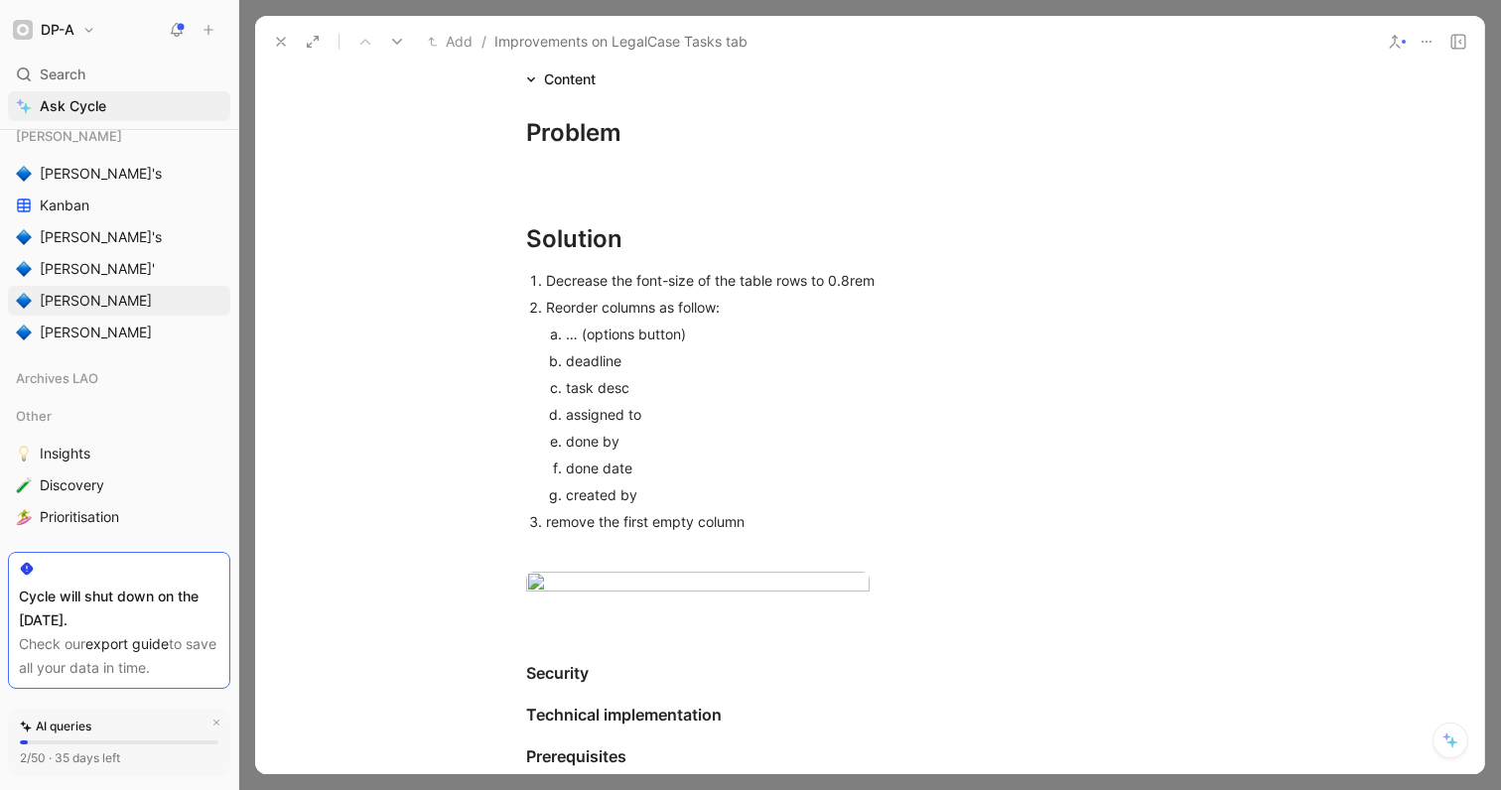
click at [279, 41] on icon at bounding box center [281, 42] width 16 height 16
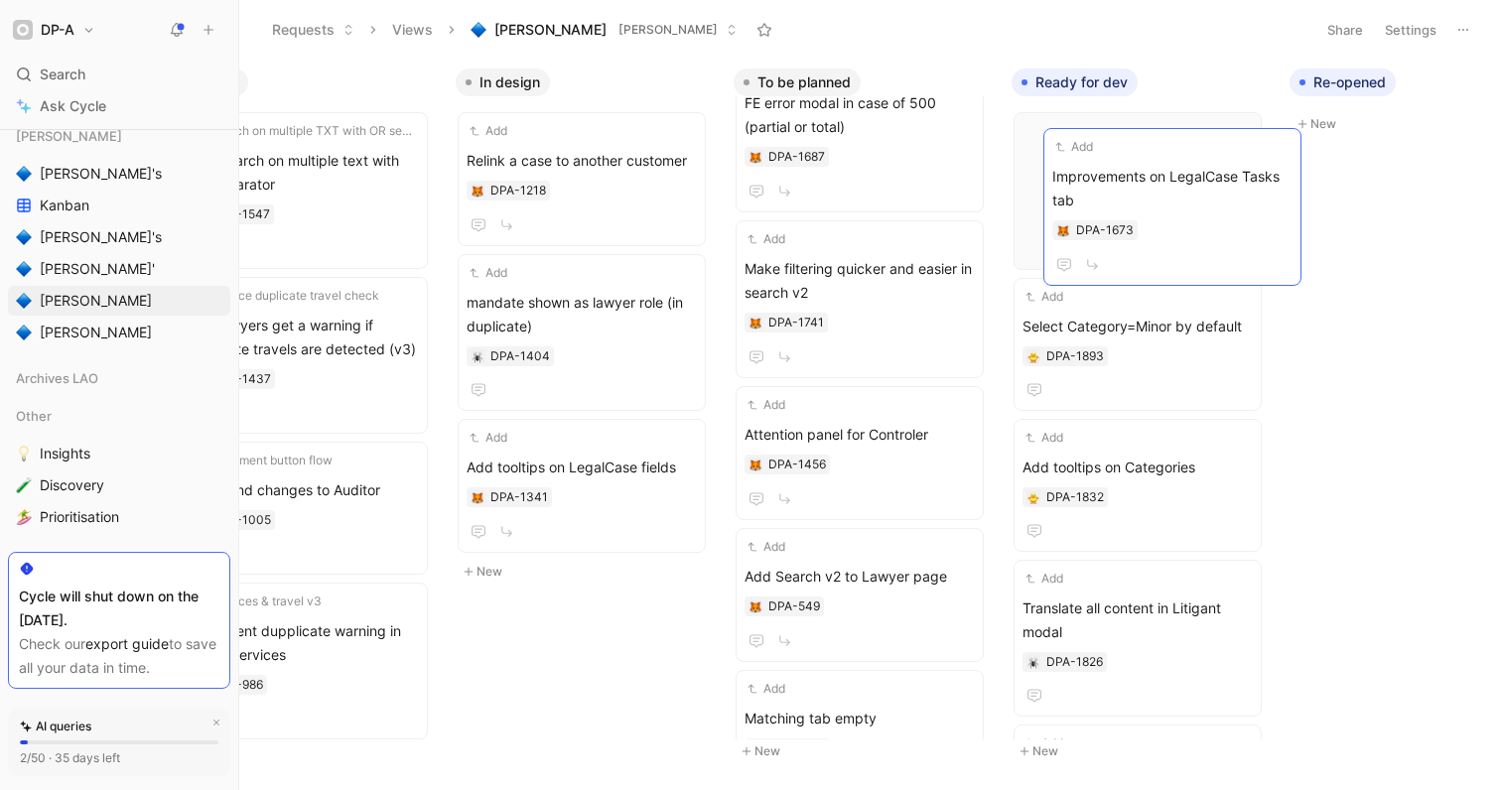
scroll to position [412, 0]
drag, startPoint x: 528, startPoint y: 180, endPoint x: 1109, endPoint y: 192, distance: 580.7
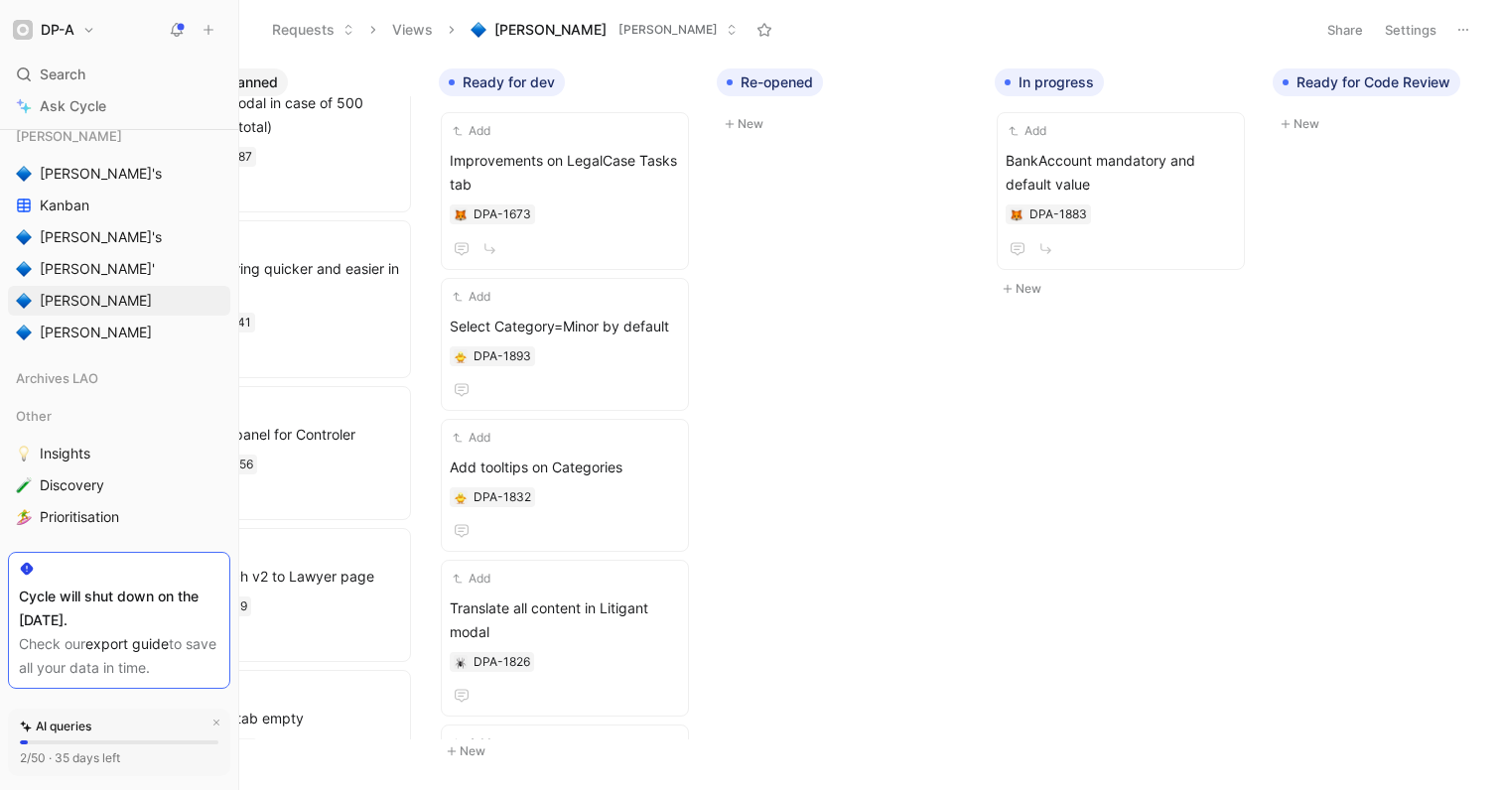
scroll to position [0, 665]
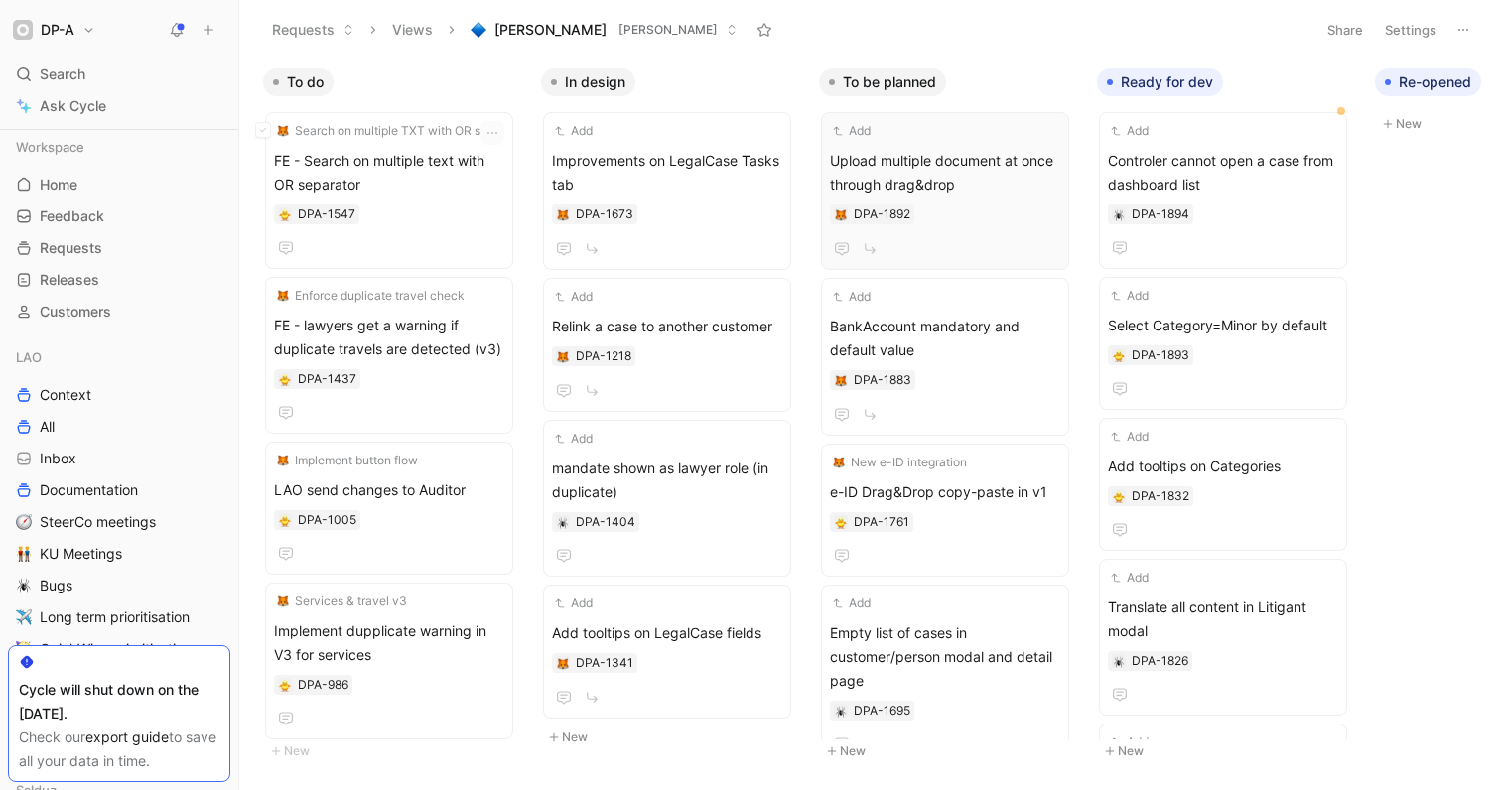
scroll to position [451, 0]
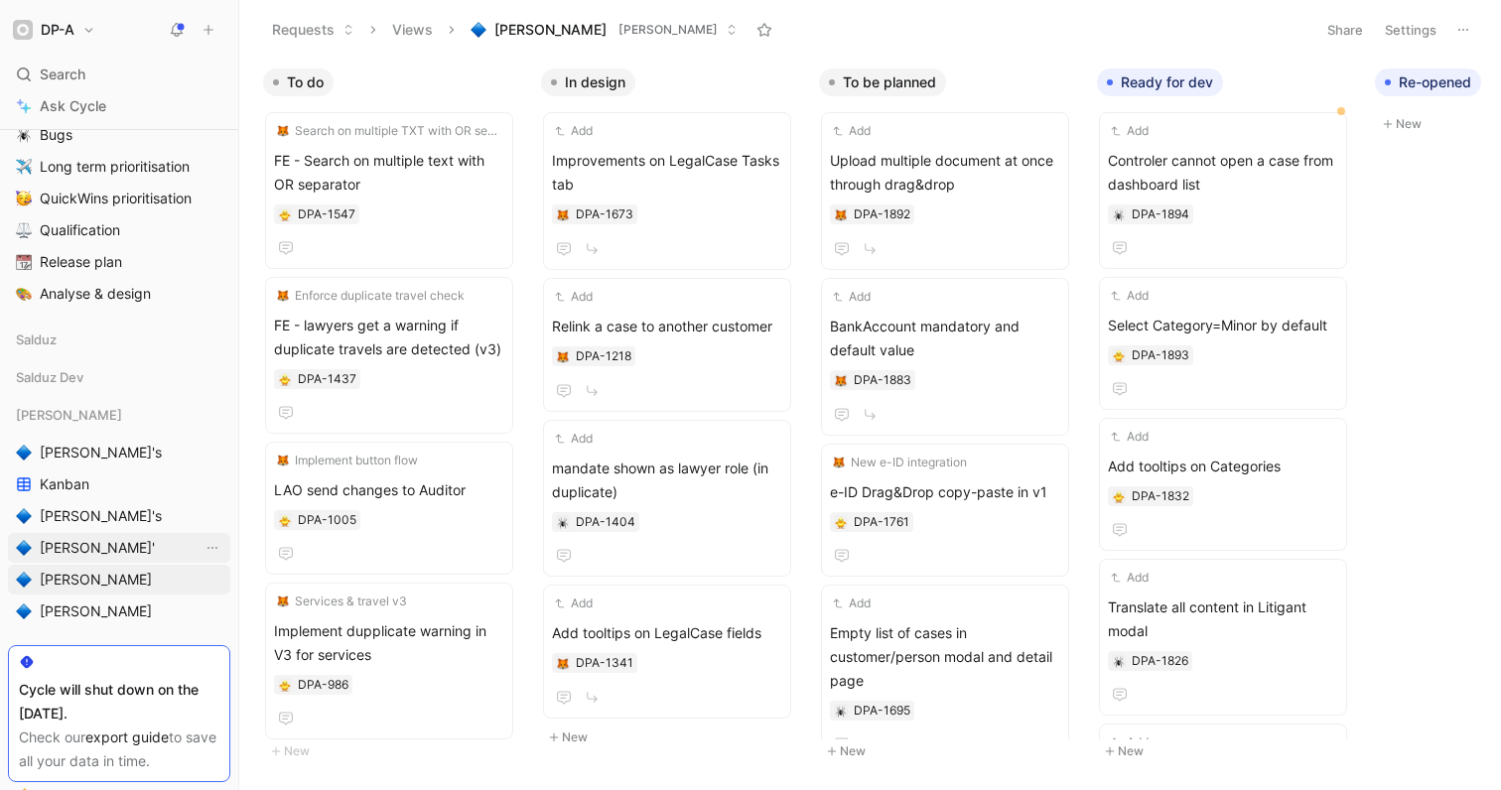
click at [86, 549] on span "[PERSON_NAME]'" at bounding box center [97, 548] width 115 height 20
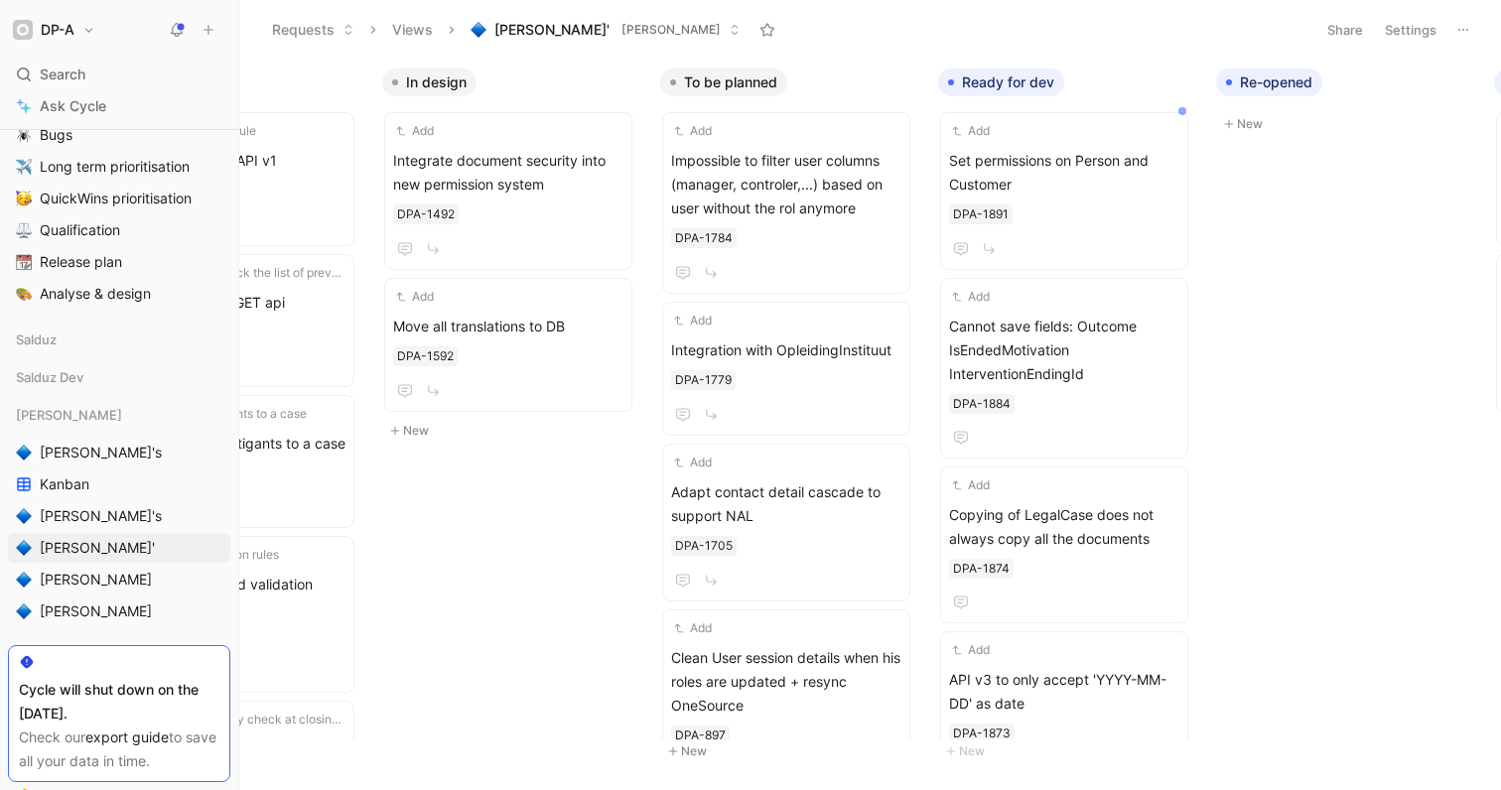
scroll to position [0, 205]
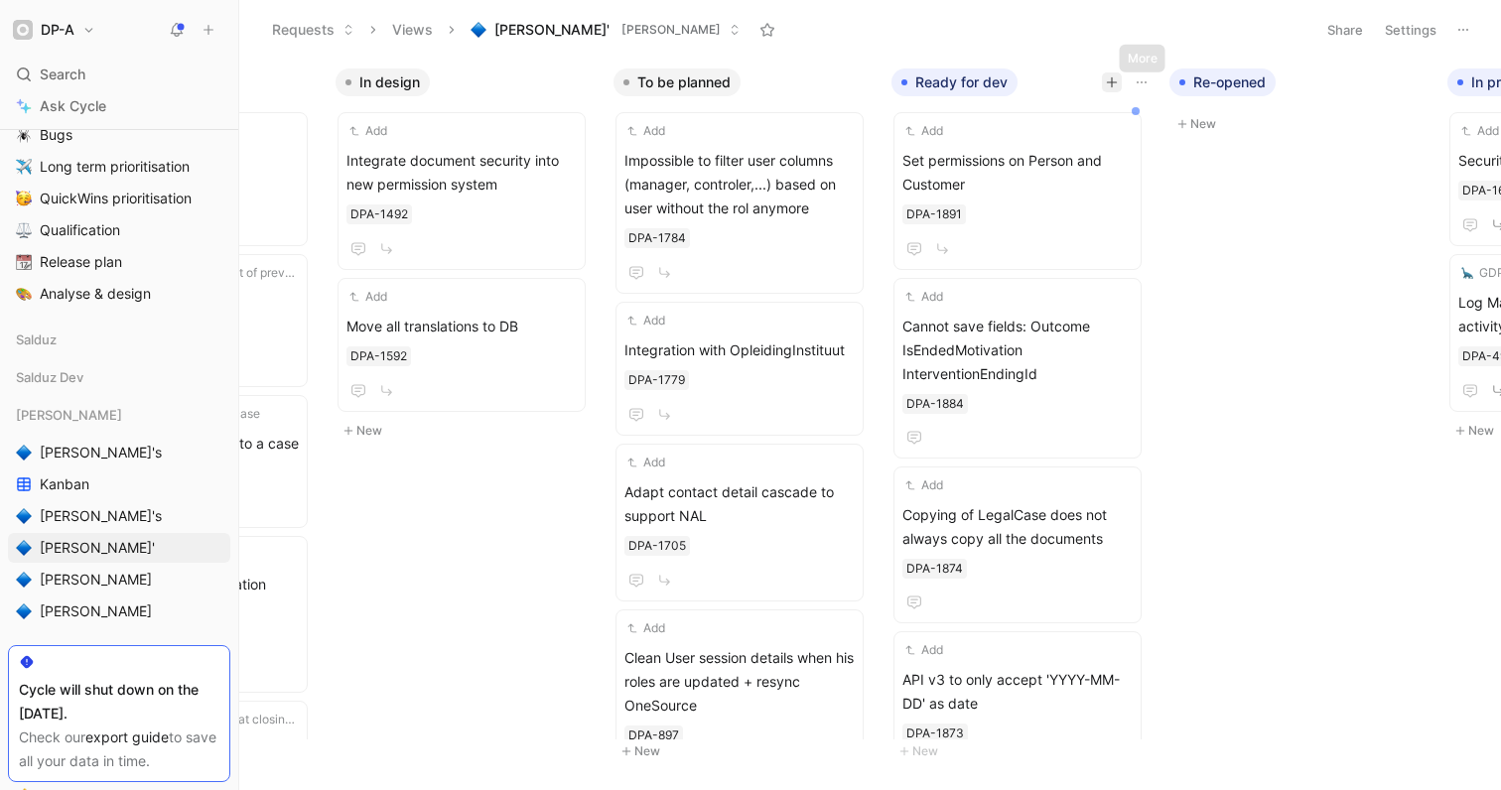
click at [1111, 86] on icon "button" at bounding box center [1111, 82] width 1 height 11
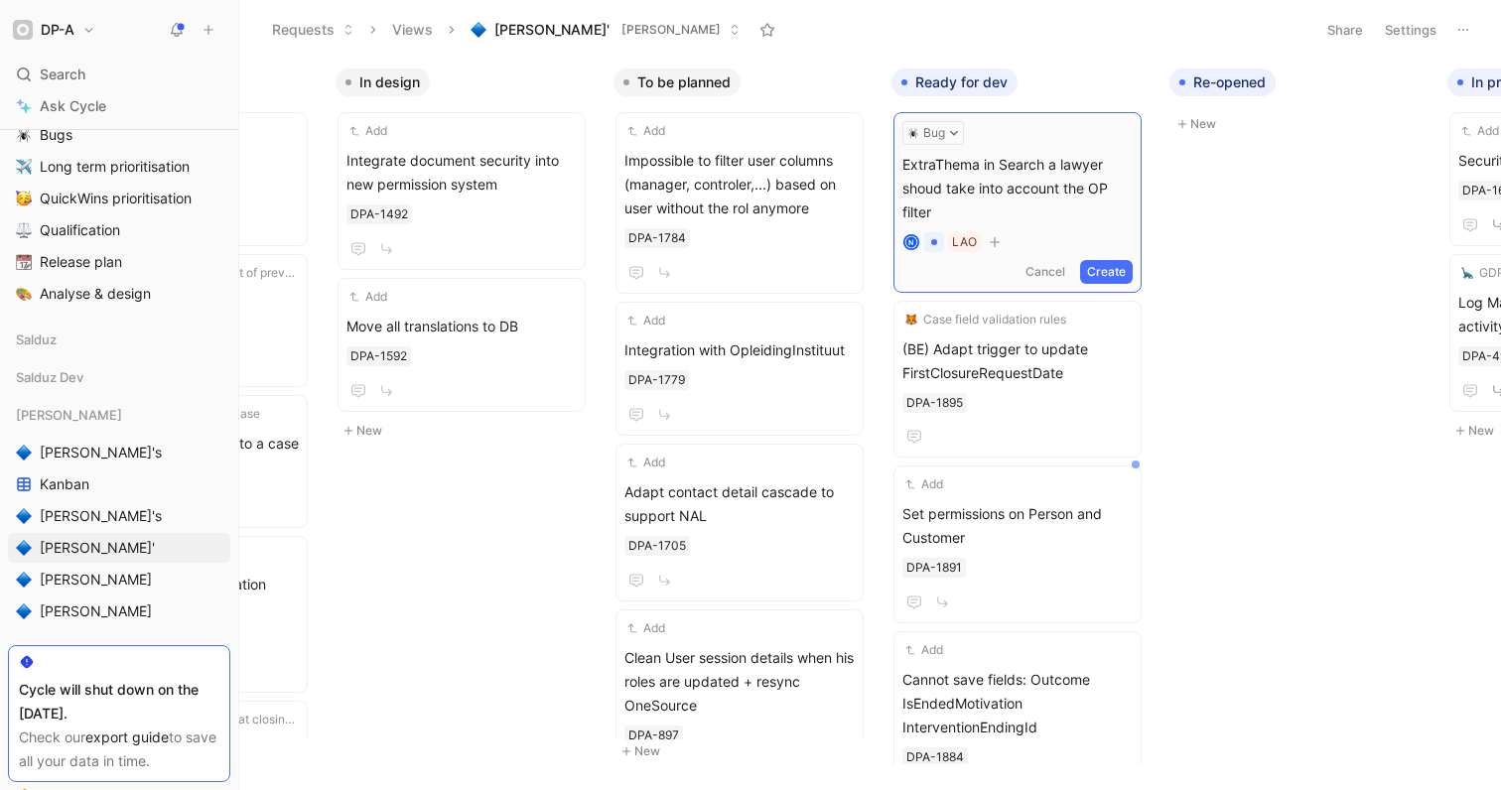
click at [1123, 276] on button "Create" at bounding box center [1106, 272] width 53 height 24
click at [1044, 179] on span "ExtraThema in Search a lawyer shoud take into account the OP filter" at bounding box center [1017, 184] width 230 height 71
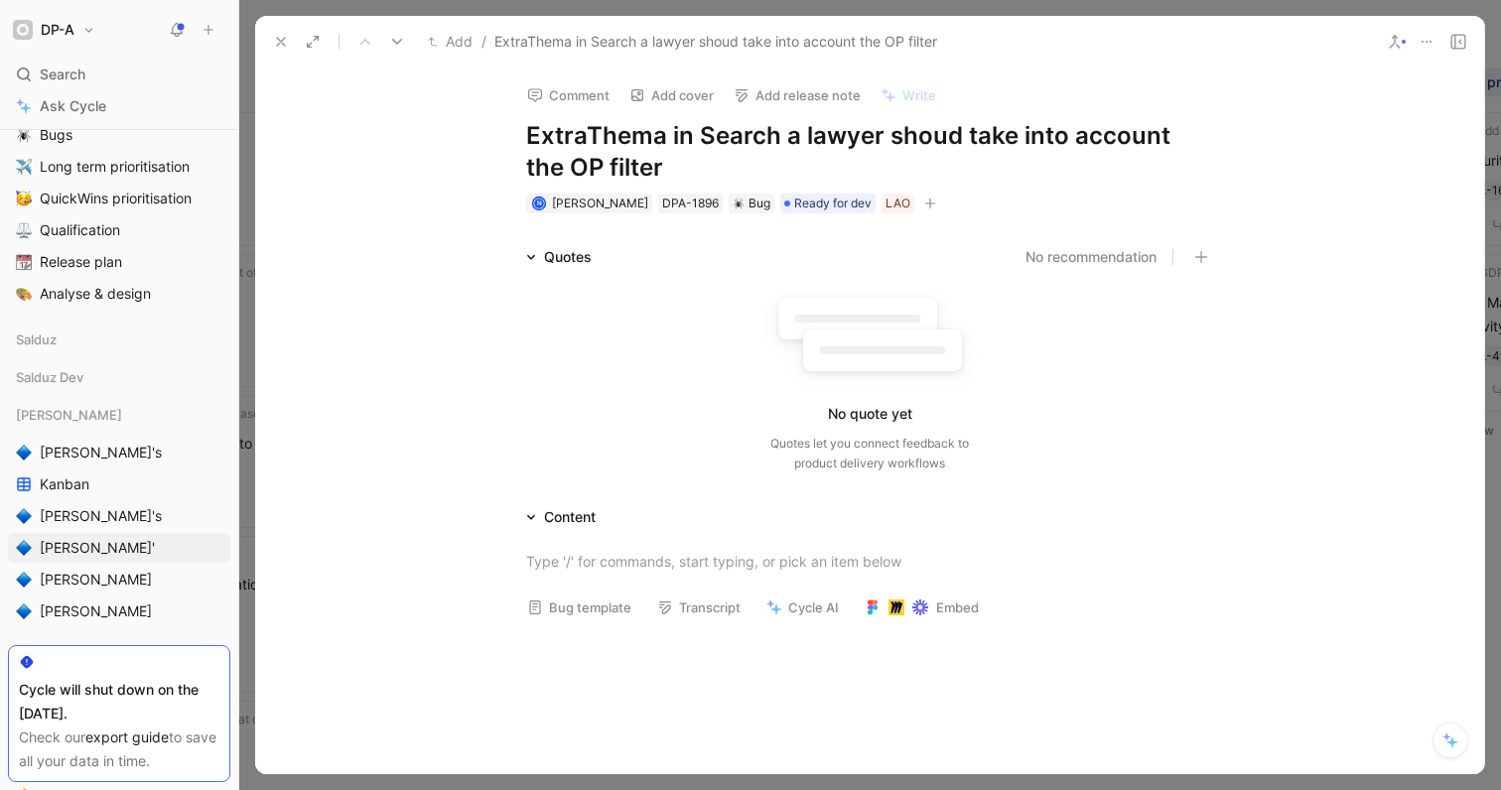
click at [576, 616] on button "Bug template" at bounding box center [579, 607] width 122 height 28
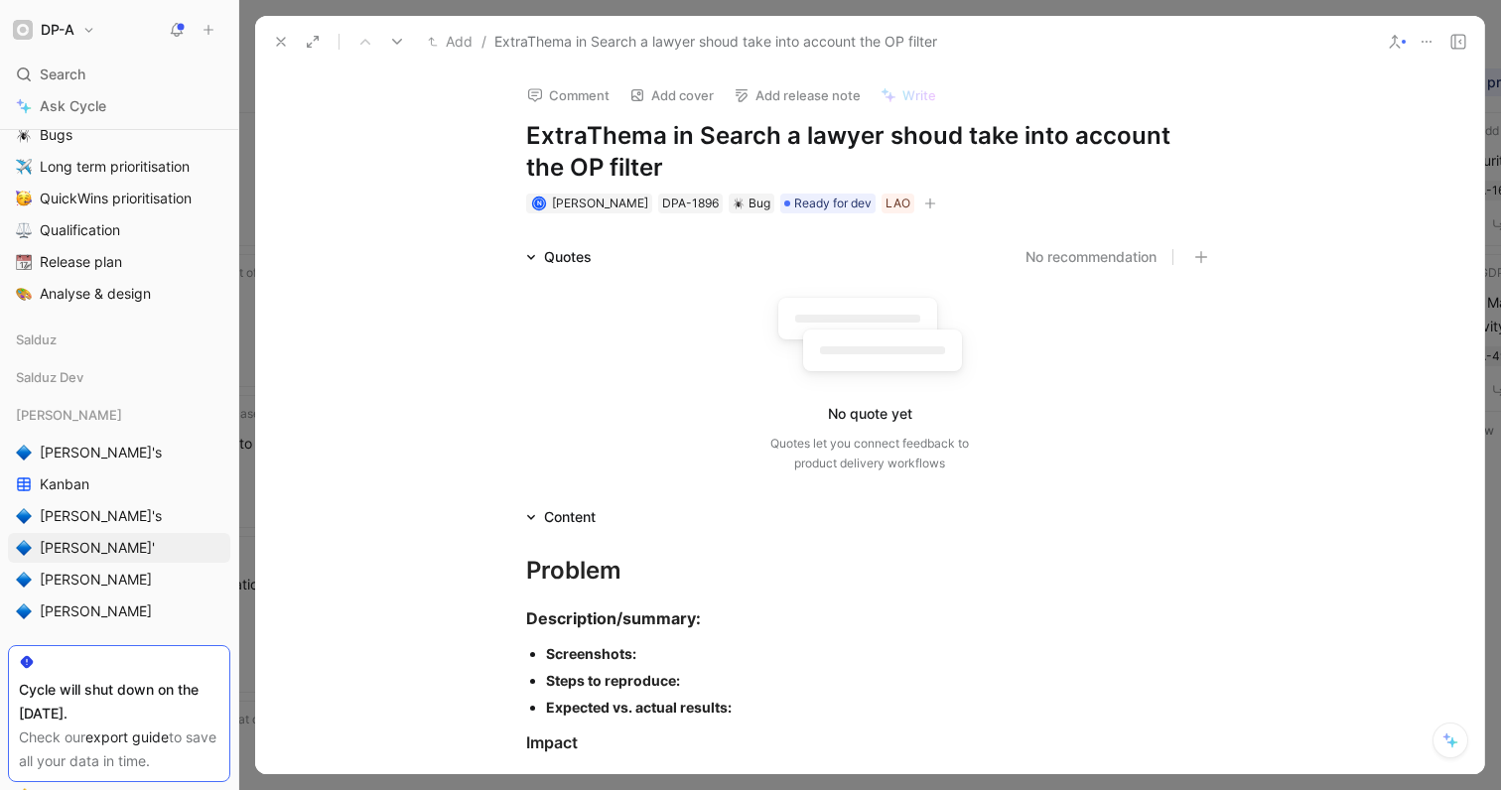
click at [661, 653] on div "Screenshots:" at bounding box center [879, 653] width 667 height 21
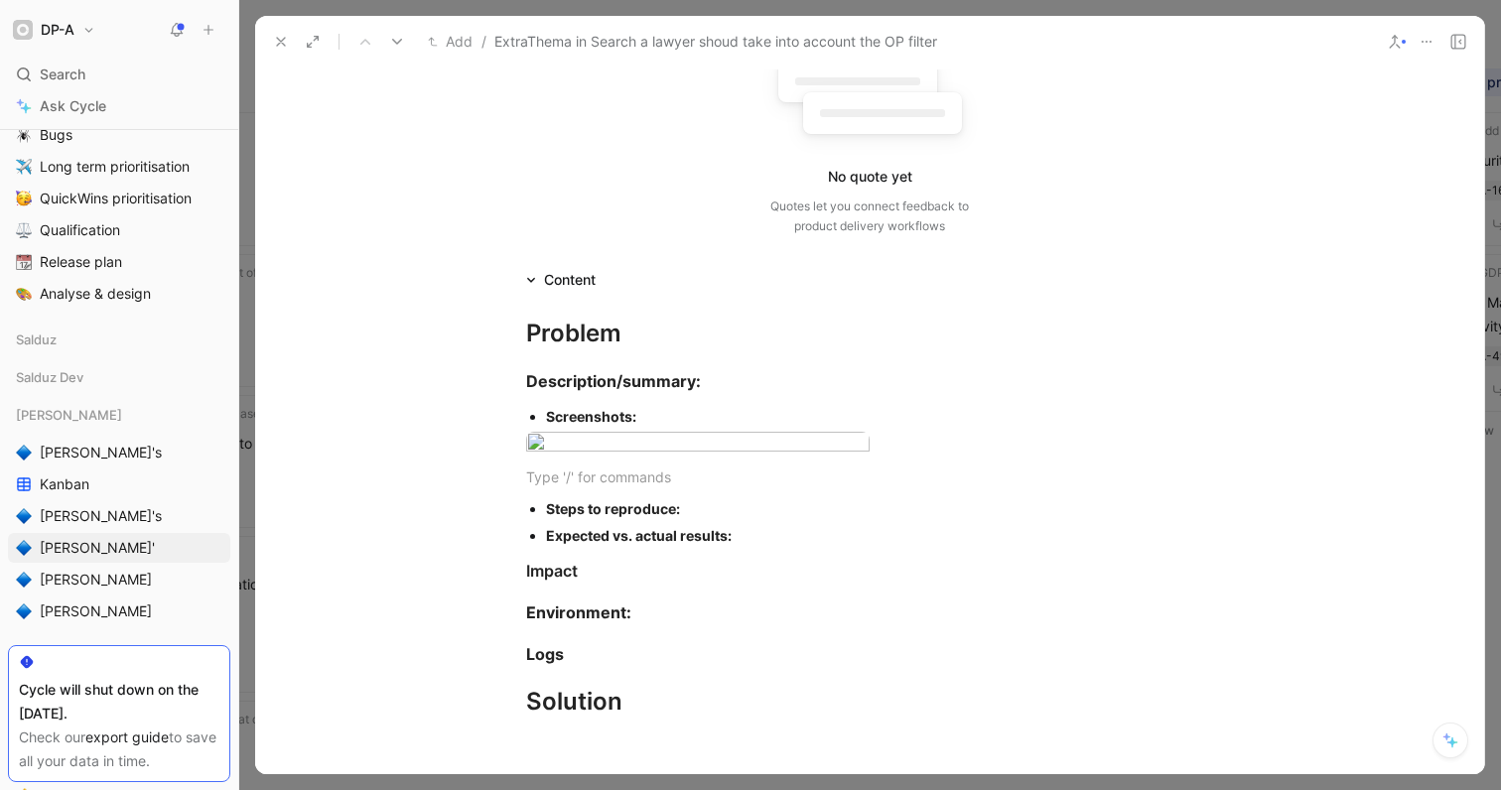
scroll to position [238, 0]
click at [707, 518] on div "Steps to reproduce:" at bounding box center [879, 507] width 667 height 21
